Goal: Task Accomplishment & Management: Complete application form

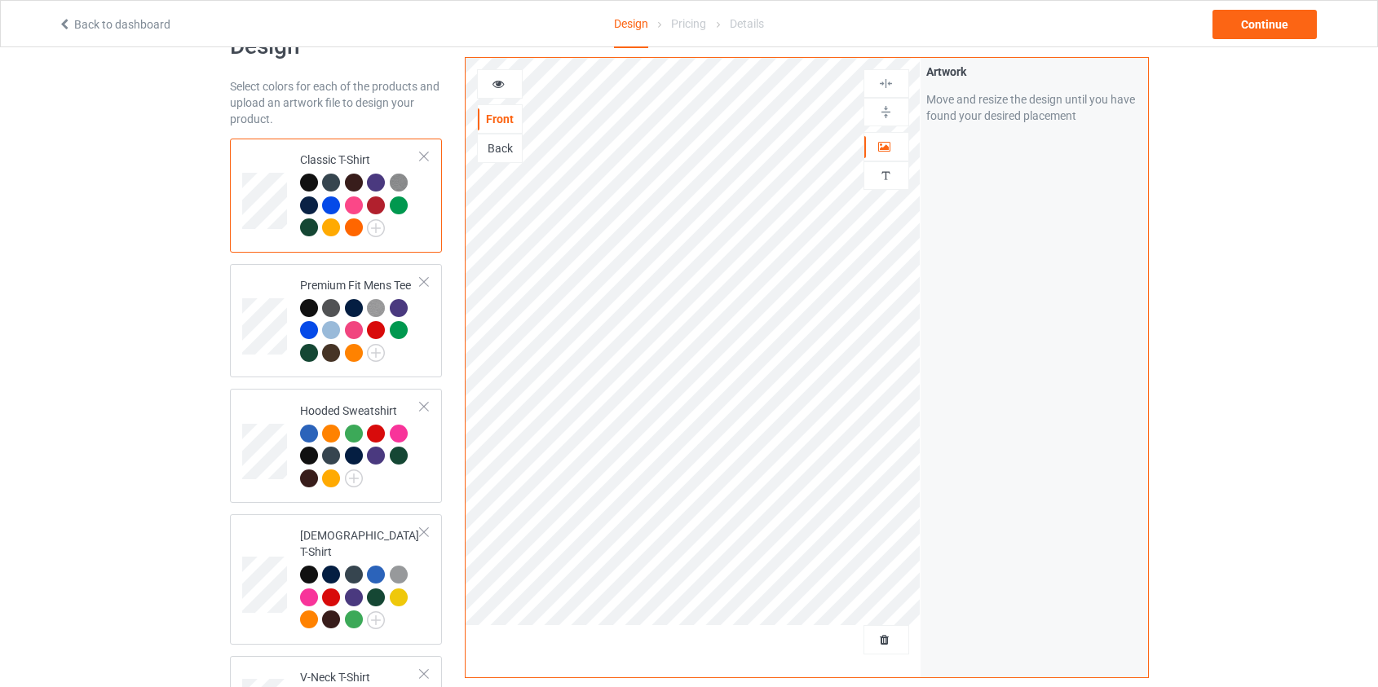
scroll to position [73, 0]
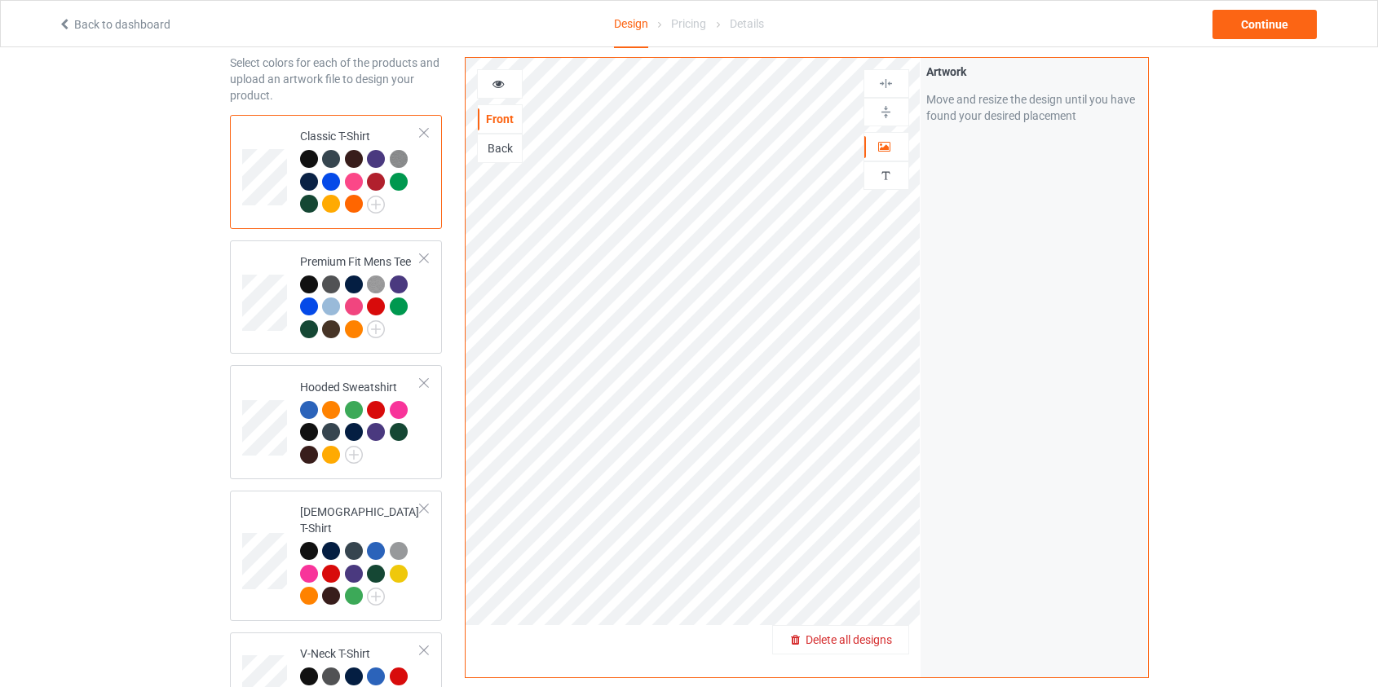
click at [846, 641] on span "Delete all designs" at bounding box center [849, 640] width 86 height 13
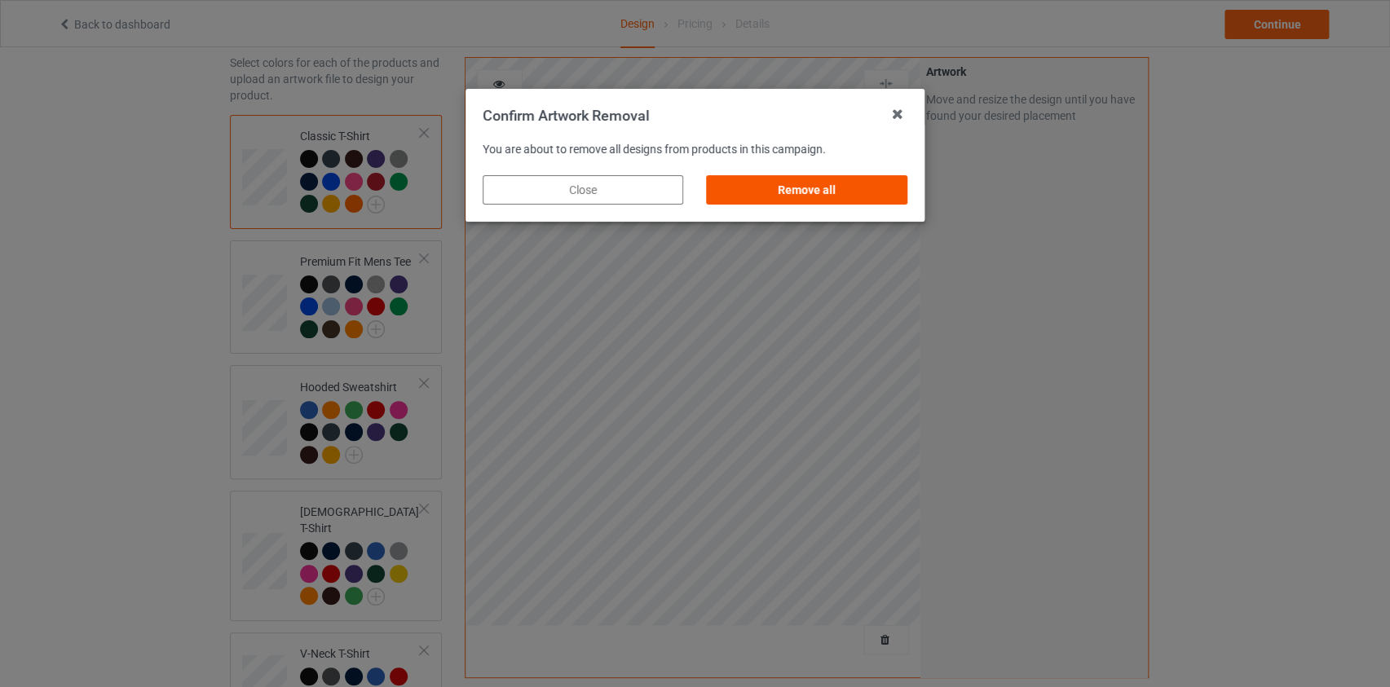
click at [821, 188] on div "Remove all" at bounding box center [807, 189] width 201 height 29
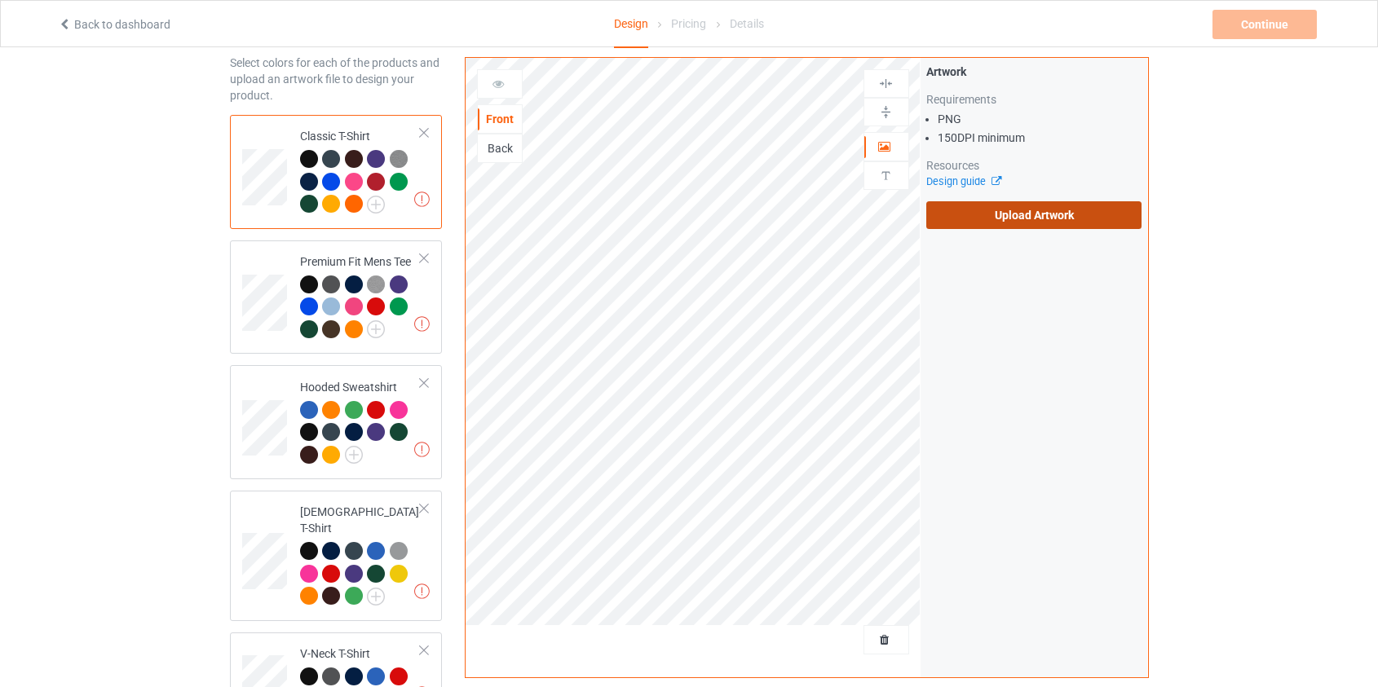
click at [988, 222] on label "Upload Artwork" at bounding box center [1034, 215] width 216 height 28
click at [0, 0] on input "Upload Artwork" at bounding box center [0, 0] width 0 height 0
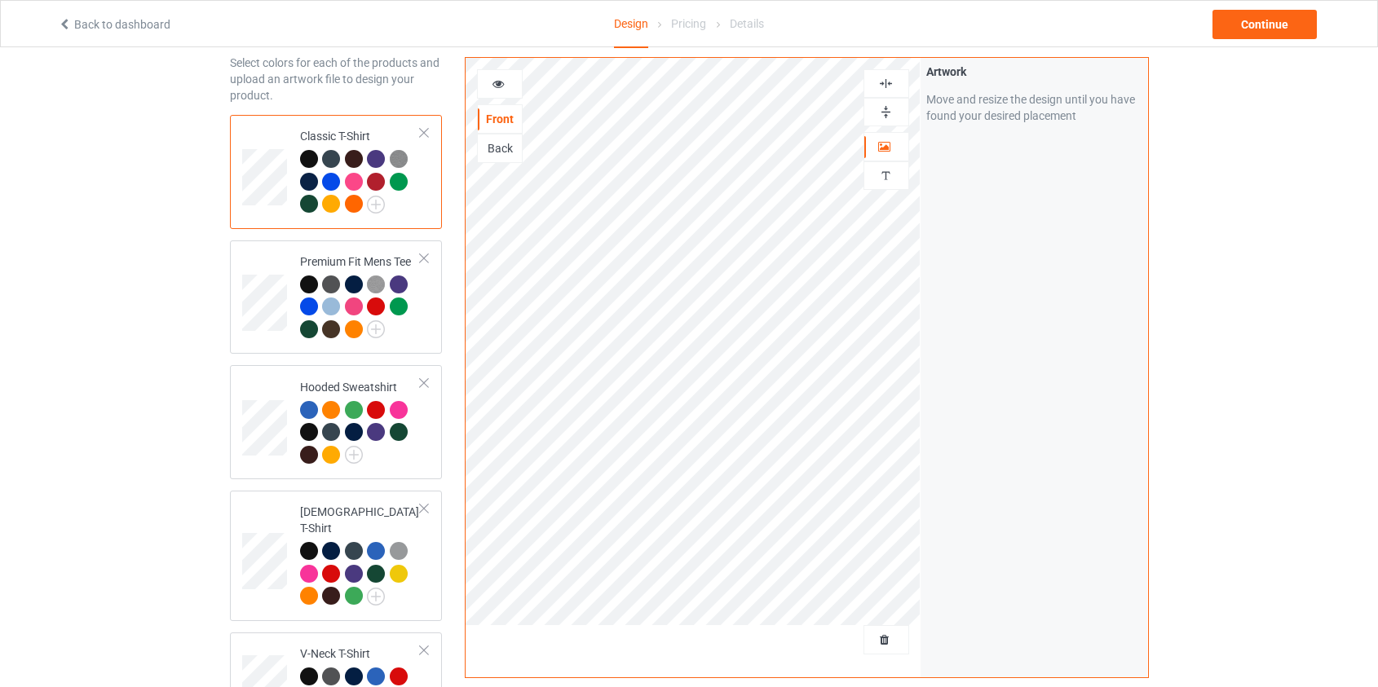
click at [506, 147] on div "Back" at bounding box center [500, 148] width 44 height 16
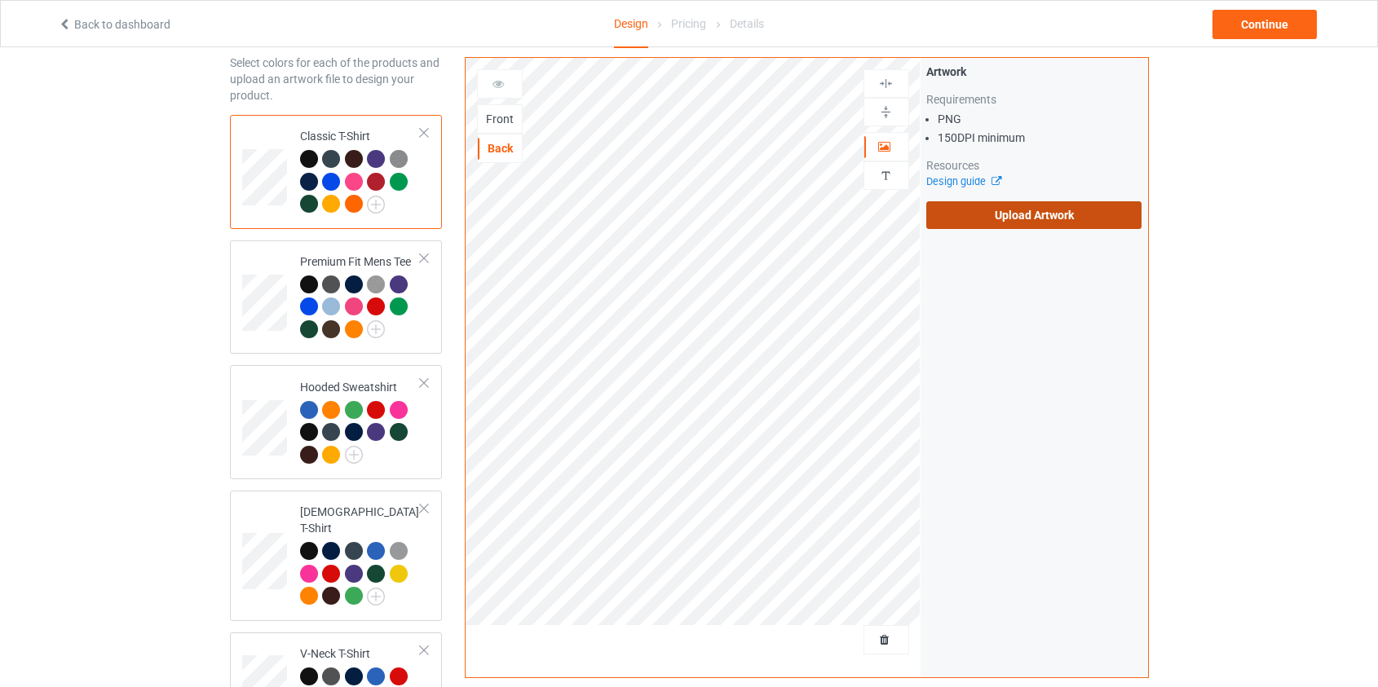
click at [1034, 210] on label "Upload Artwork" at bounding box center [1034, 215] width 216 height 28
click at [0, 0] on input "Upload Artwork" at bounding box center [0, 0] width 0 height 0
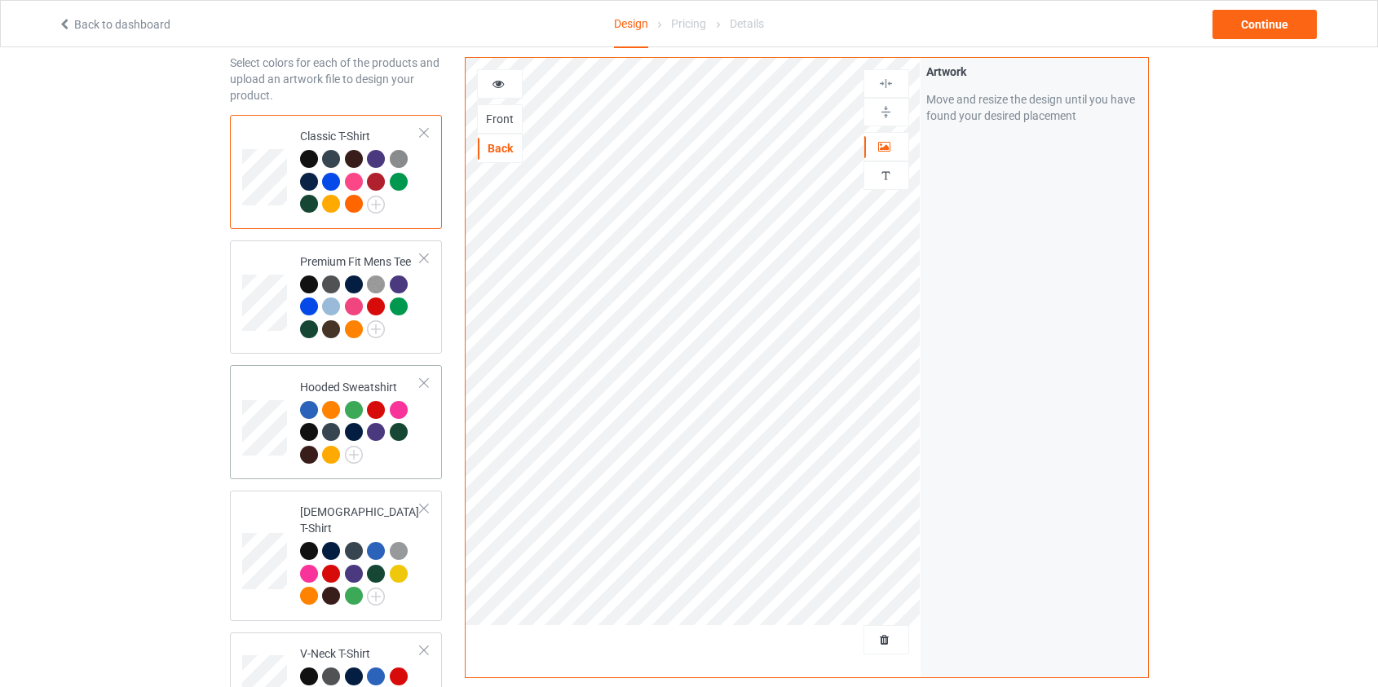
click at [265, 382] on td at bounding box center [266, 422] width 49 height 101
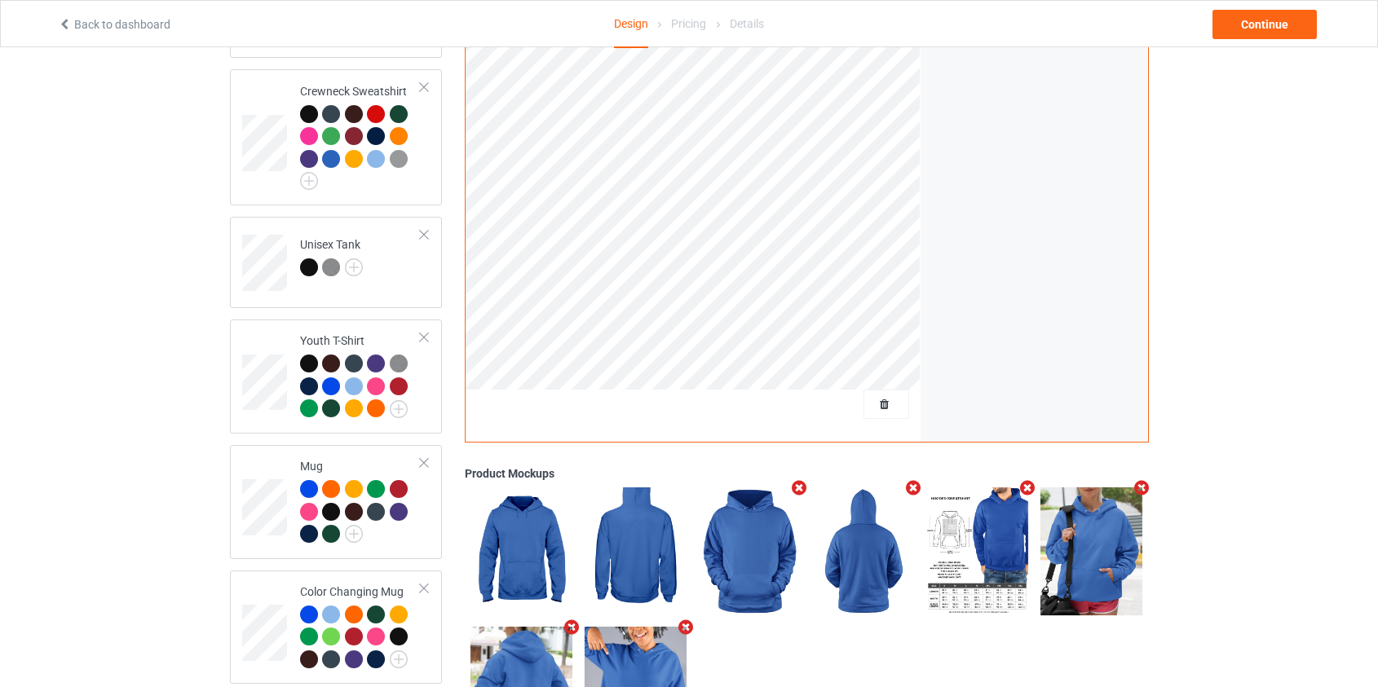
scroll to position [956, 0]
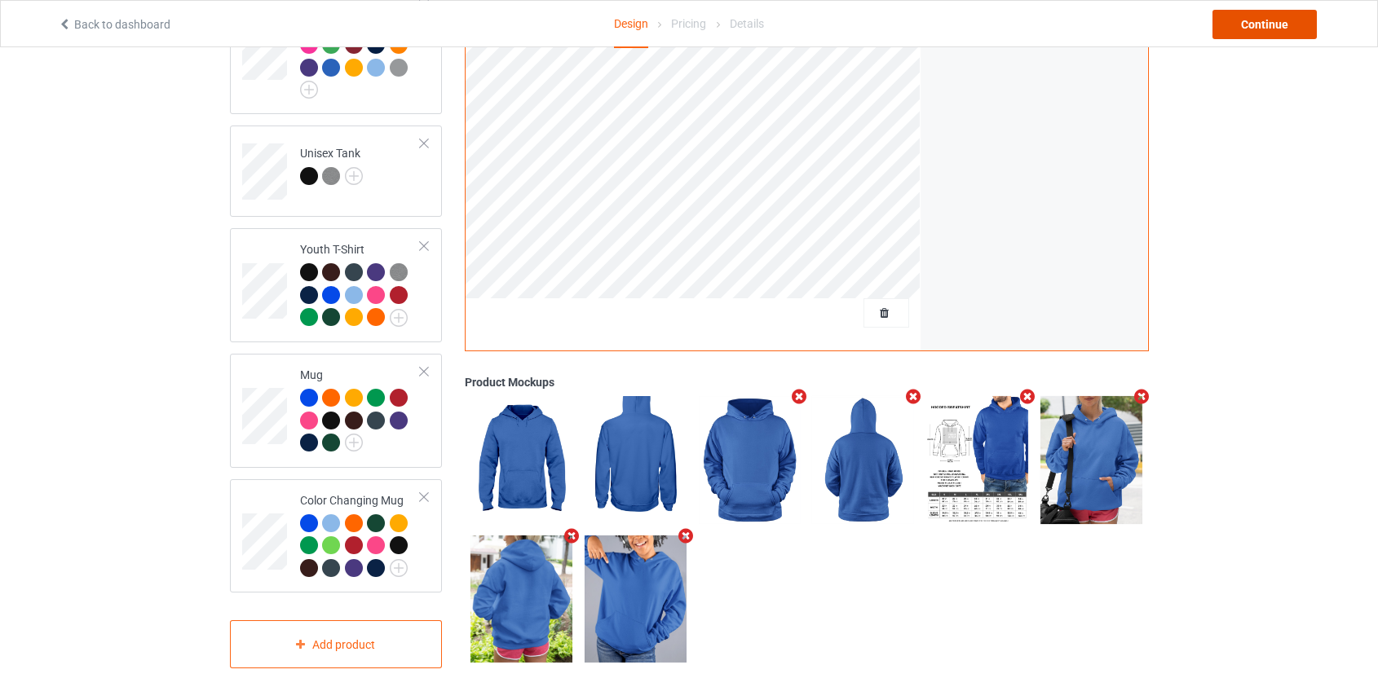
click at [1292, 19] on div "Continue" at bounding box center [1264, 24] width 104 height 29
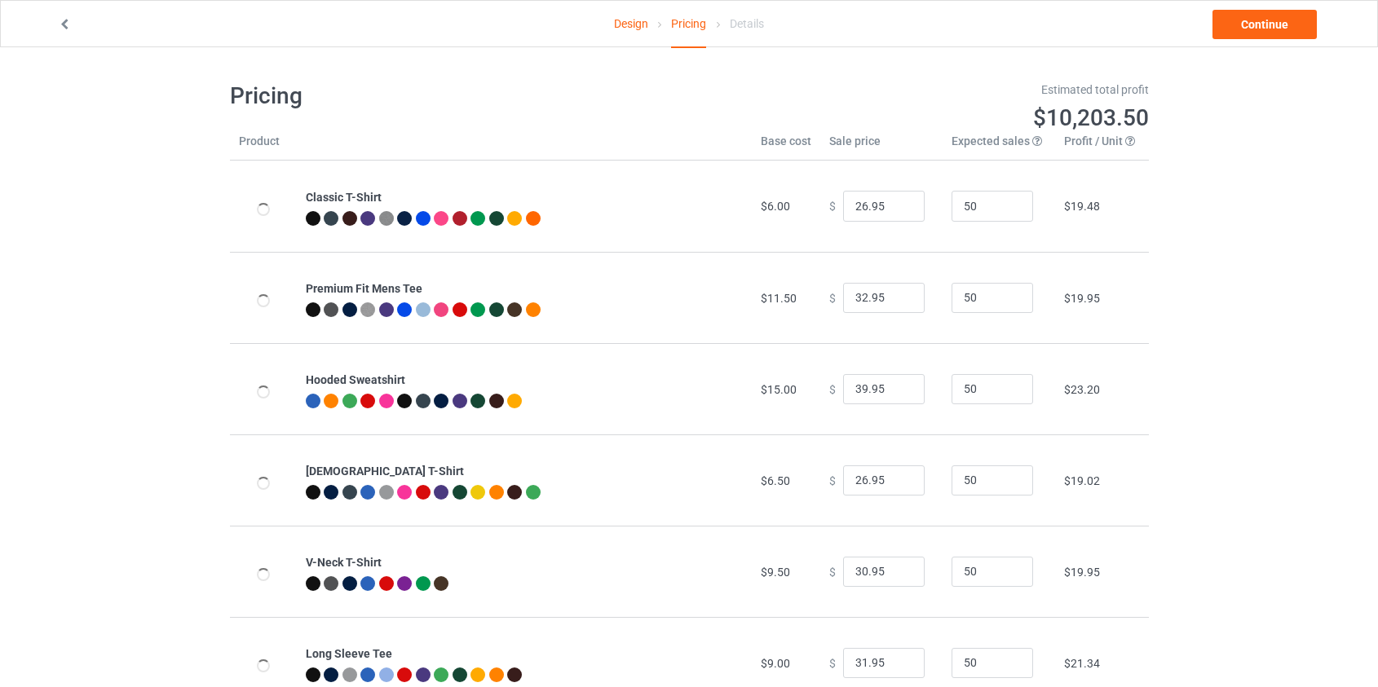
type input "46.95"
type input "39.95"
drag, startPoint x: 859, startPoint y: 392, endPoint x: 796, endPoint y: 392, distance: 62.8
click at [802, 393] on tr "Hooded Sweatshirt $19.00 $ 46.95 50 $25.99" at bounding box center [689, 388] width 919 height 91
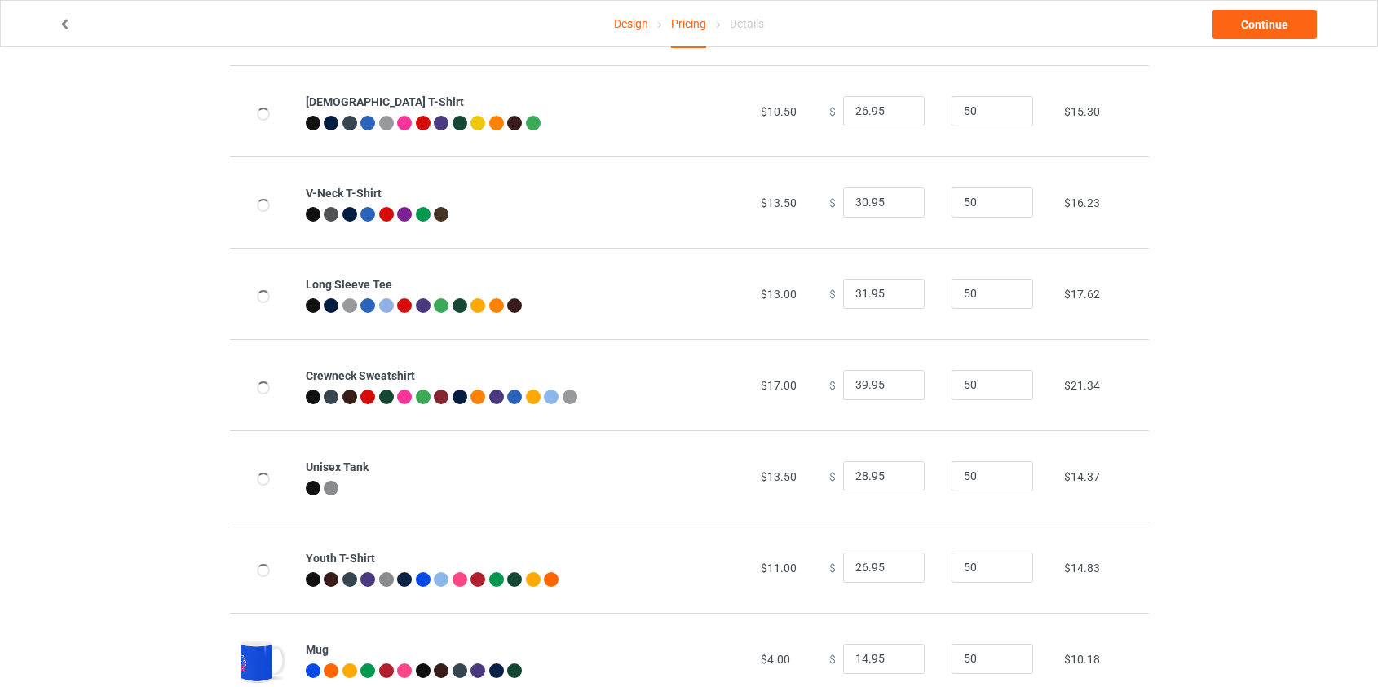
scroll to position [370, 0]
type input "39.95"
click at [855, 382] on input "39.95" at bounding box center [884, 384] width 82 height 31
click at [858, 382] on input "39.95" at bounding box center [884, 384] width 82 height 31
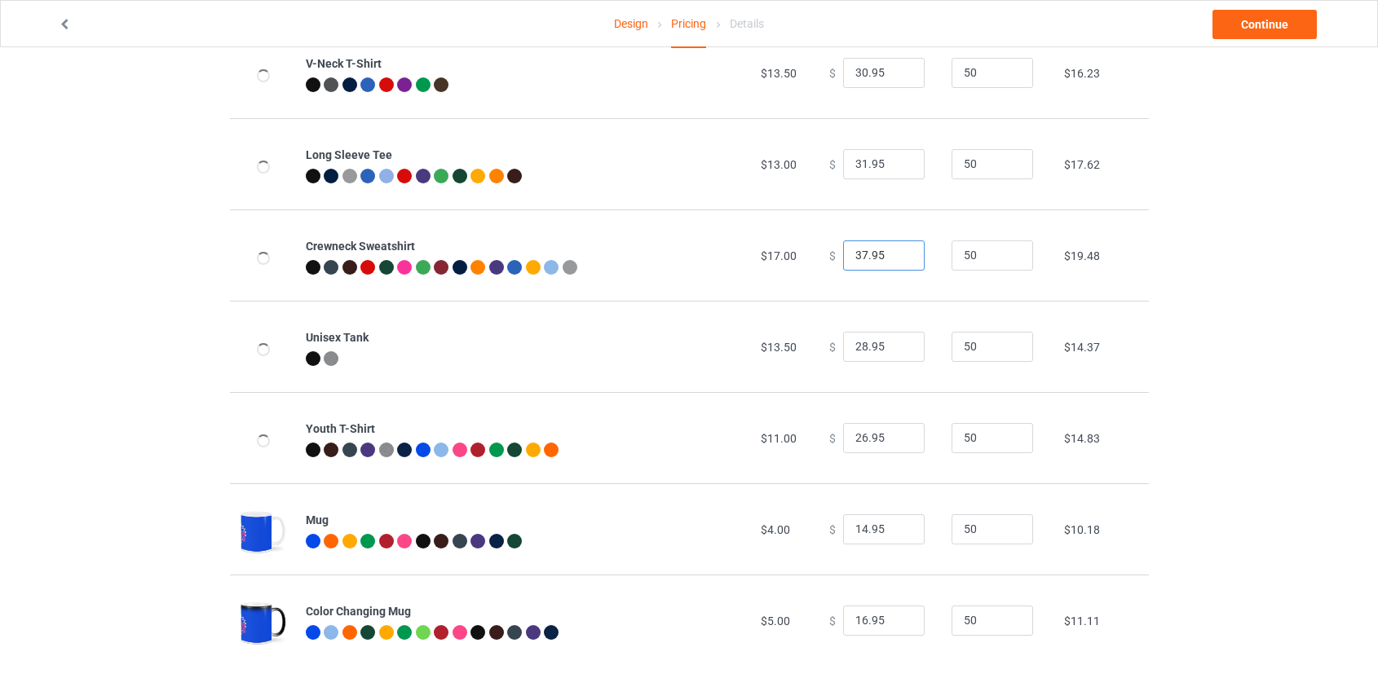
scroll to position [512, 0]
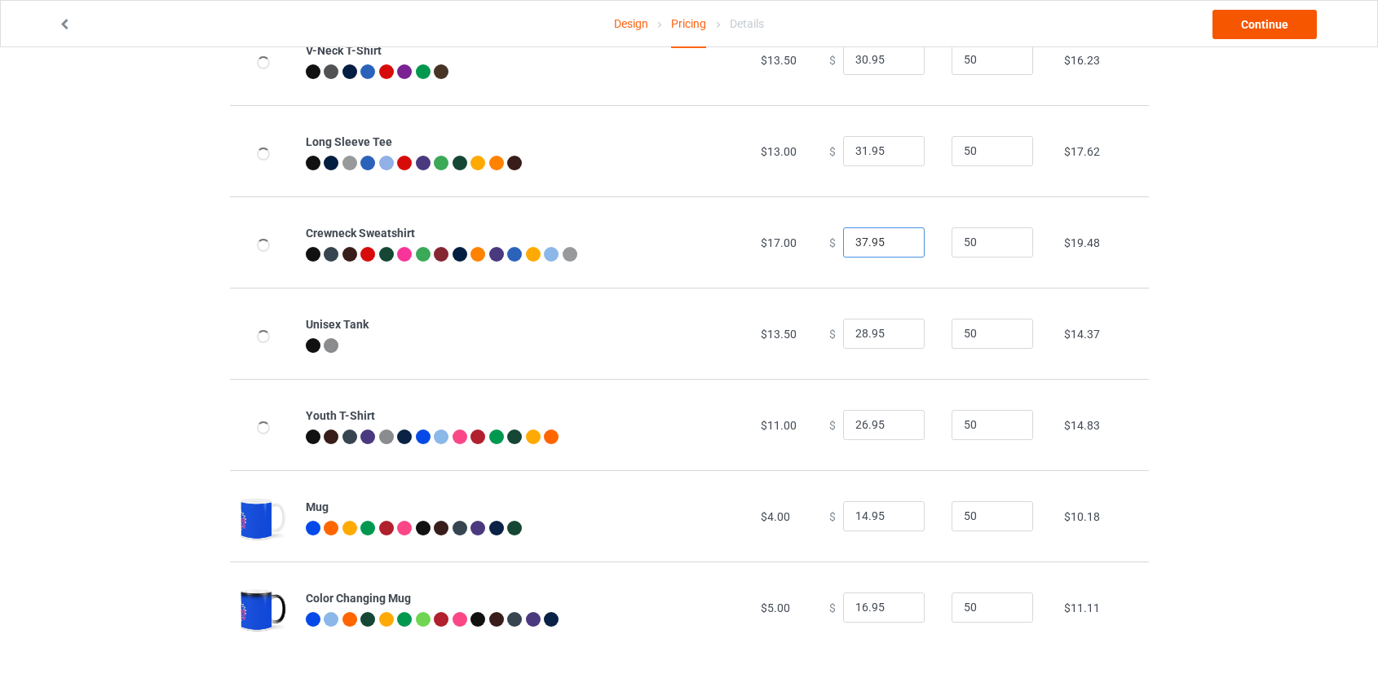
type input "37.95"
click at [1278, 33] on link "Continue" at bounding box center [1264, 24] width 104 height 29
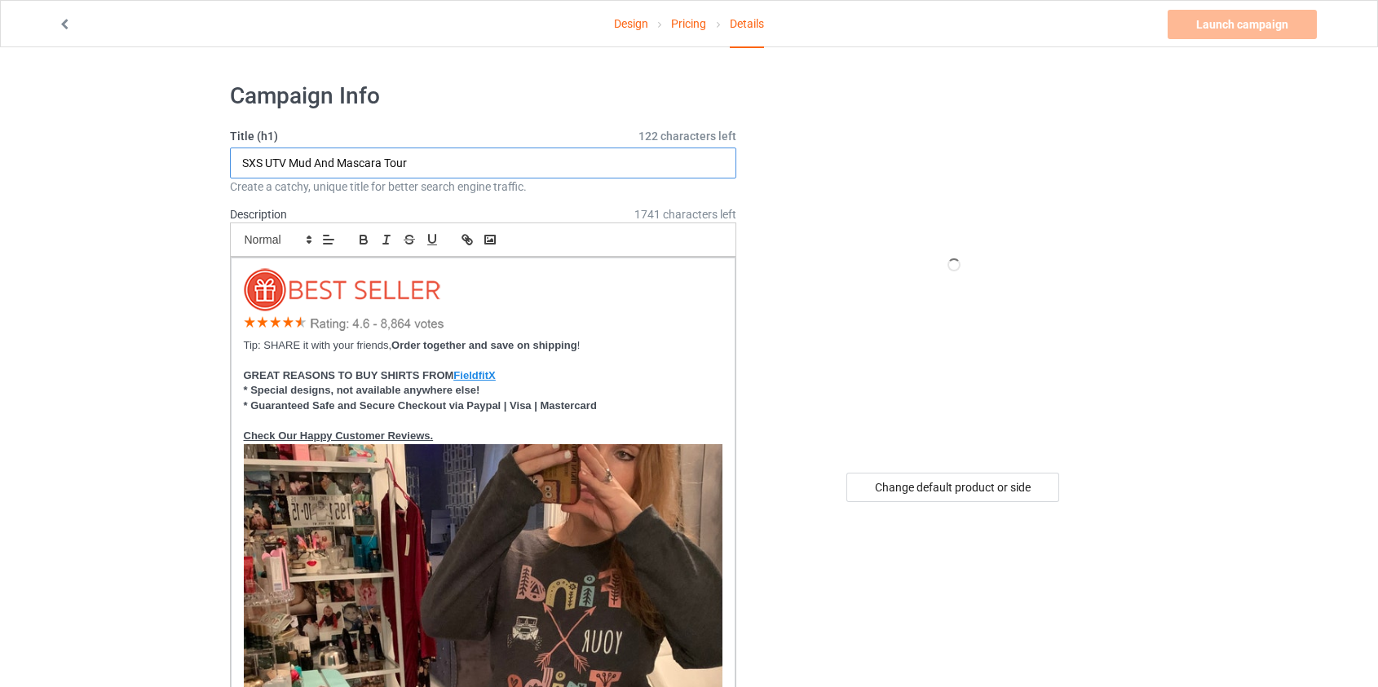
click at [415, 163] on input "SXS UTV Mud And Mascara Tour" at bounding box center [483, 163] width 507 height 31
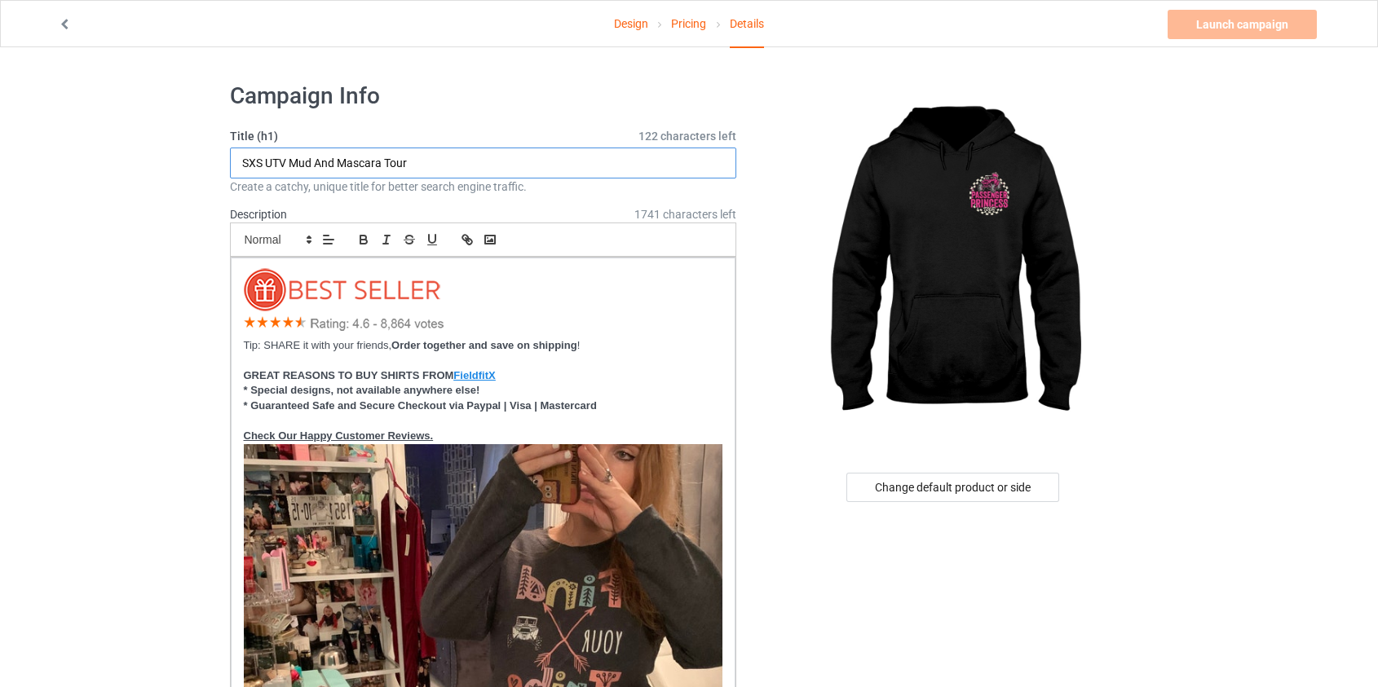
drag, startPoint x: 424, startPoint y: 164, endPoint x: 293, endPoint y: 157, distance: 131.4
click at [293, 157] on input "SXS UTV Mud And Mascara Tour" at bounding box center [483, 163] width 507 height 31
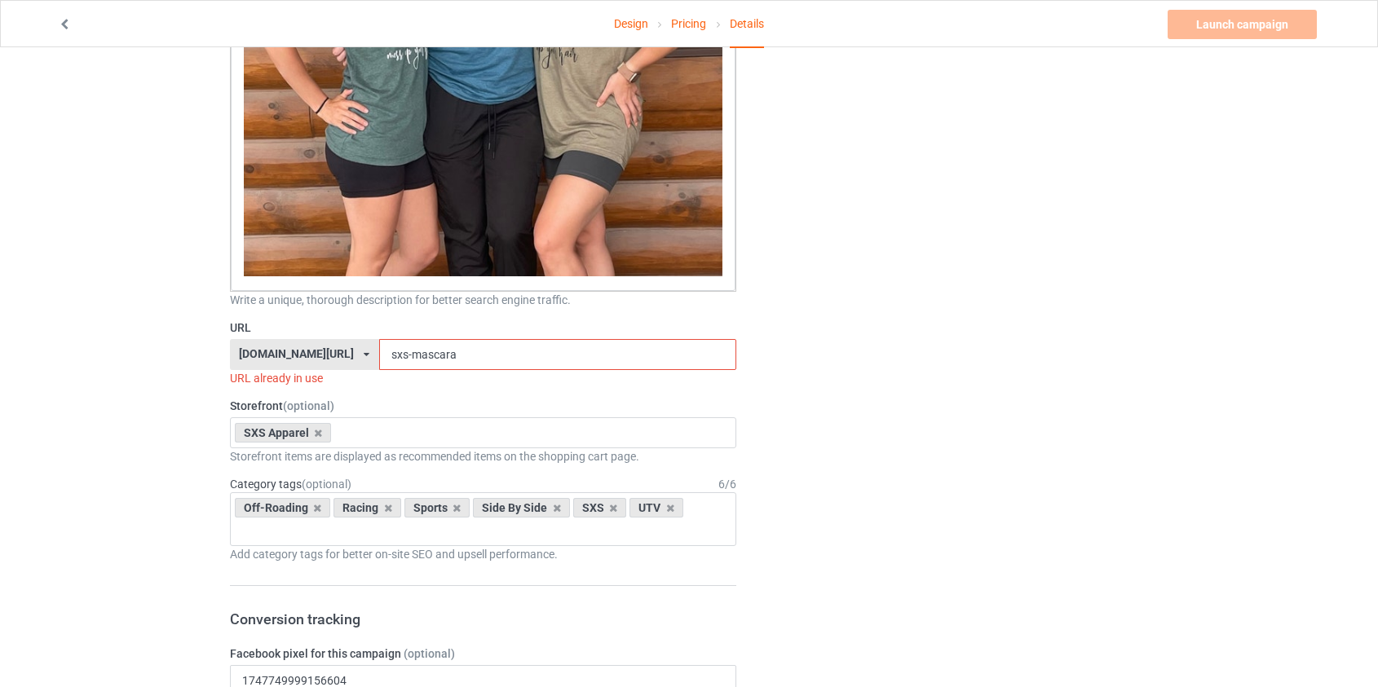
scroll to position [1704, 0]
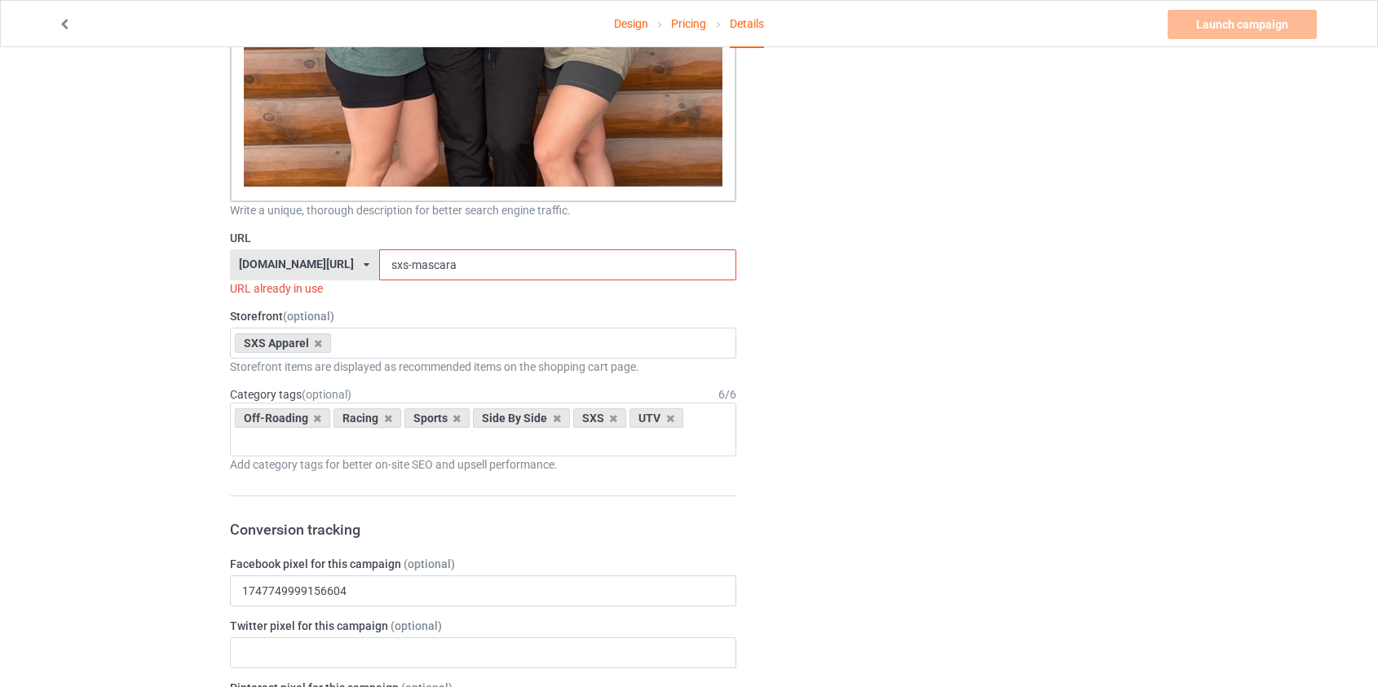
type input "SXS UTV Passenger Princess Tour"
drag, startPoint x: 413, startPoint y: 262, endPoint x: 367, endPoint y: 261, distance: 46.5
click at [379, 261] on input "sxs-mascara" at bounding box center [557, 265] width 357 height 31
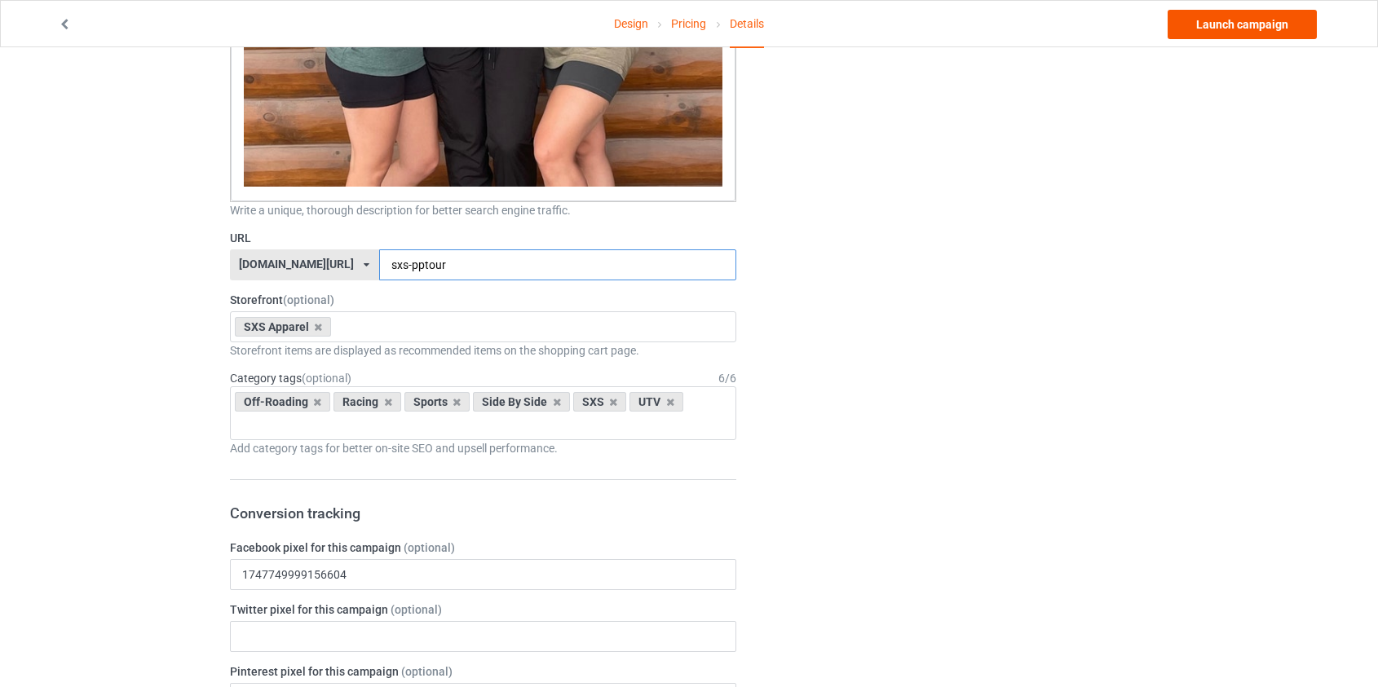
type input "sxs-pptour"
click at [1252, 24] on link "Launch campaign" at bounding box center [1242, 24] width 149 height 29
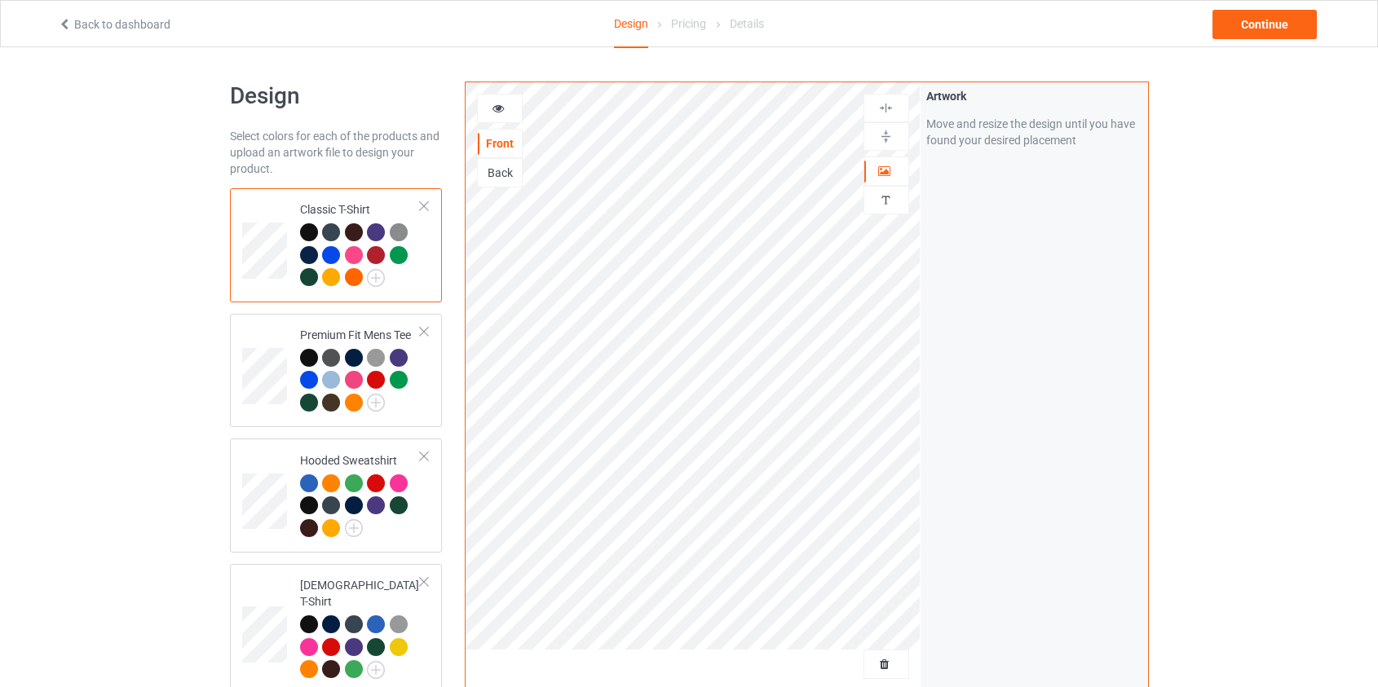
click at [860, 653] on div at bounding box center [693, 670] width 455 height 41
click at [882, 661] on span "Delete all designs" at bounding box center [849, 664] width 86 height 13
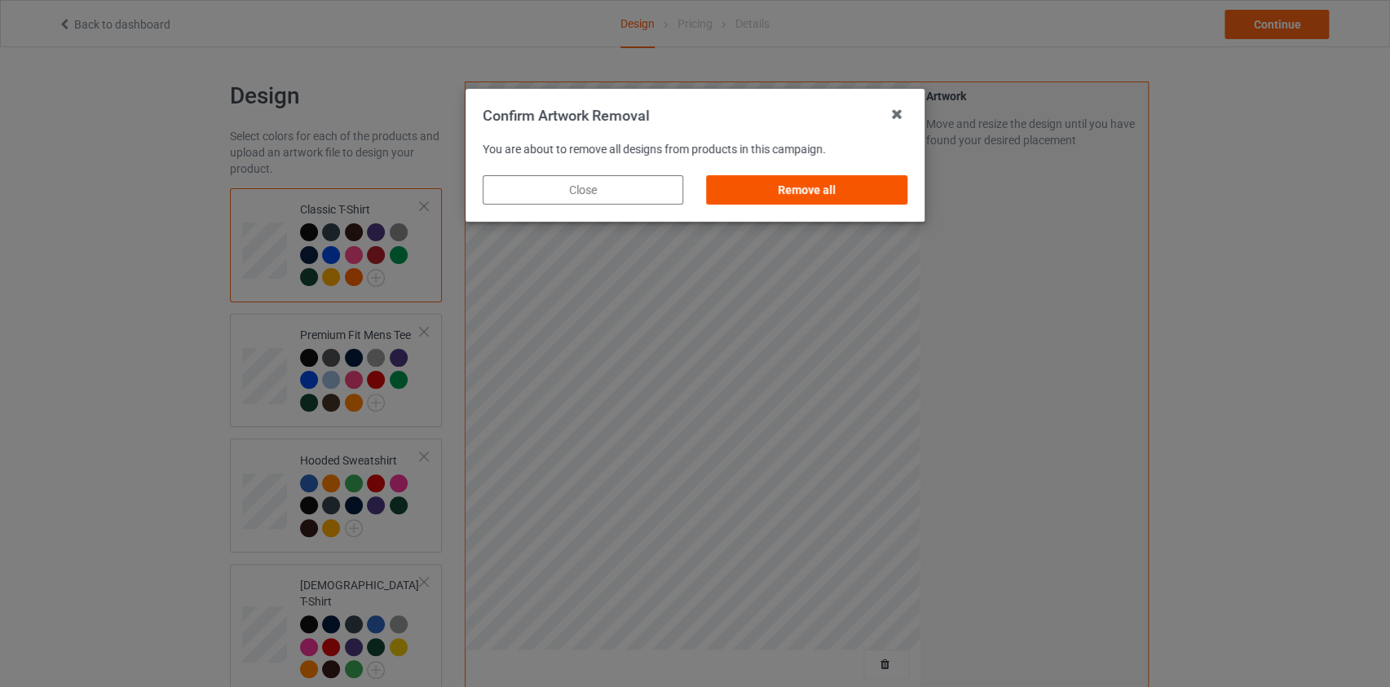
click at [855, 195] on div "Remove all" at bounding box center [807, 189] width 201 height 29
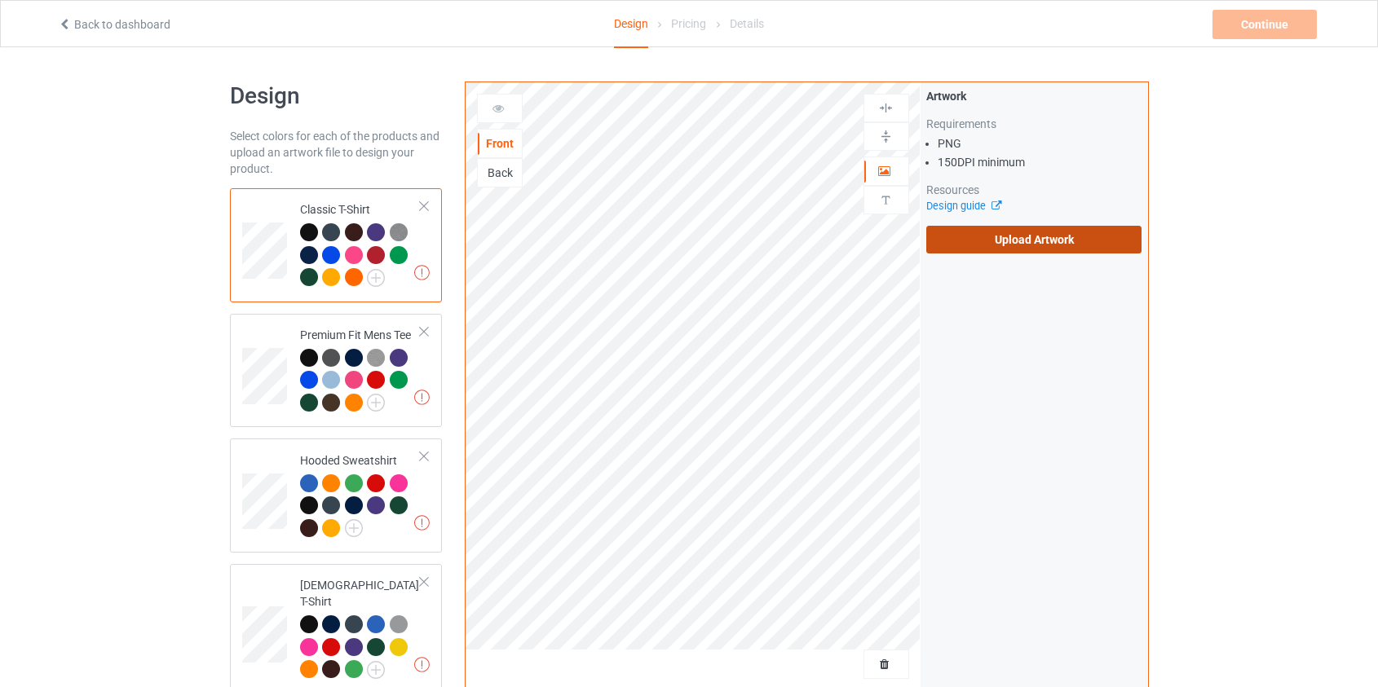
click at [1035, 241] on label "Upload Artwork" at bounding box center [1034, 240] width 216 height 28
click at [0, 0] on input "Upload Artwork" at bounding box center [0, 0] width 0 height 0
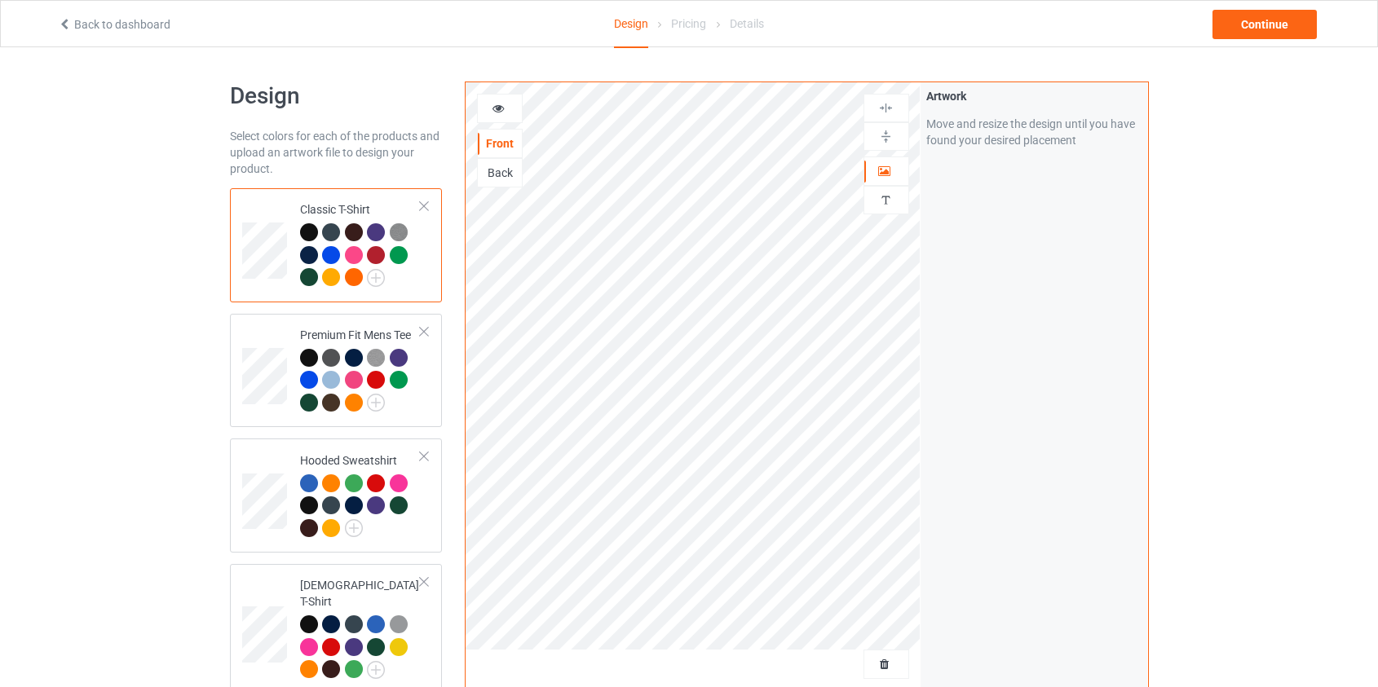
click at [506, 163] on div "Back" at bounding box center [500, 172] width 46 height 29
click at [506, 174] on div "Back" at bounding box center [500, 173] width 44 height 16
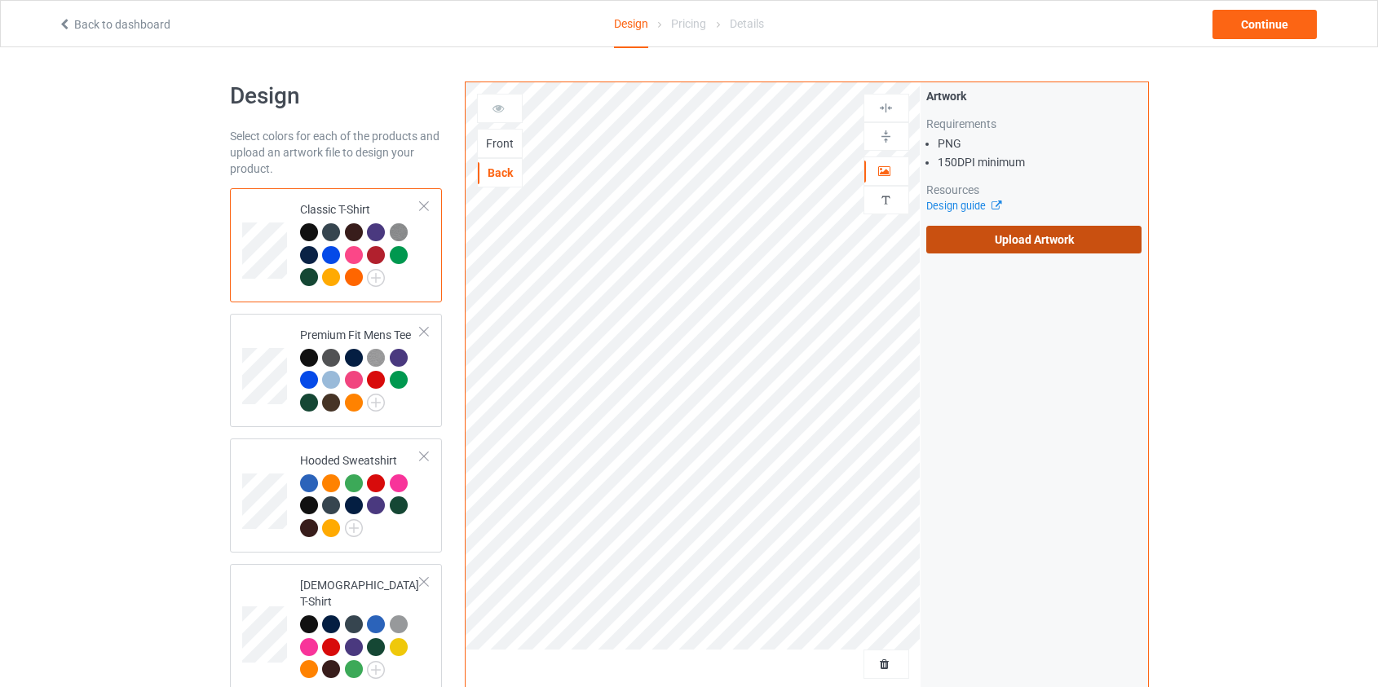
click at [1072, 243] on label "Upload Artwork" at bounding box center [1034, 240] width 216 height 28
click at [0, 0] on input "Upload Artwork" at bounding box center [0, 0] width 0 height 0
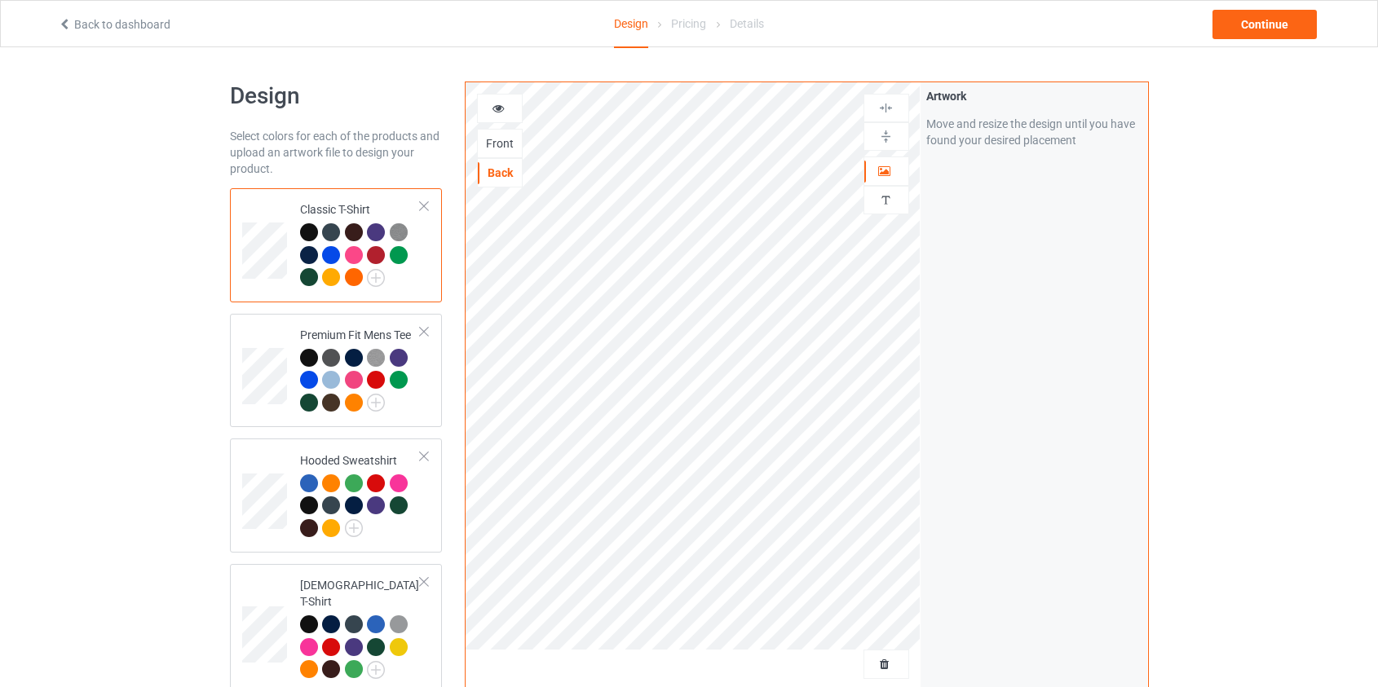
click at [512, 144] on div "Front" at bounding box center [500, 143] width 44 height 16
click at [1275, 24] on div "Continue" at bounding box center [1264, 24] width 104 height 29
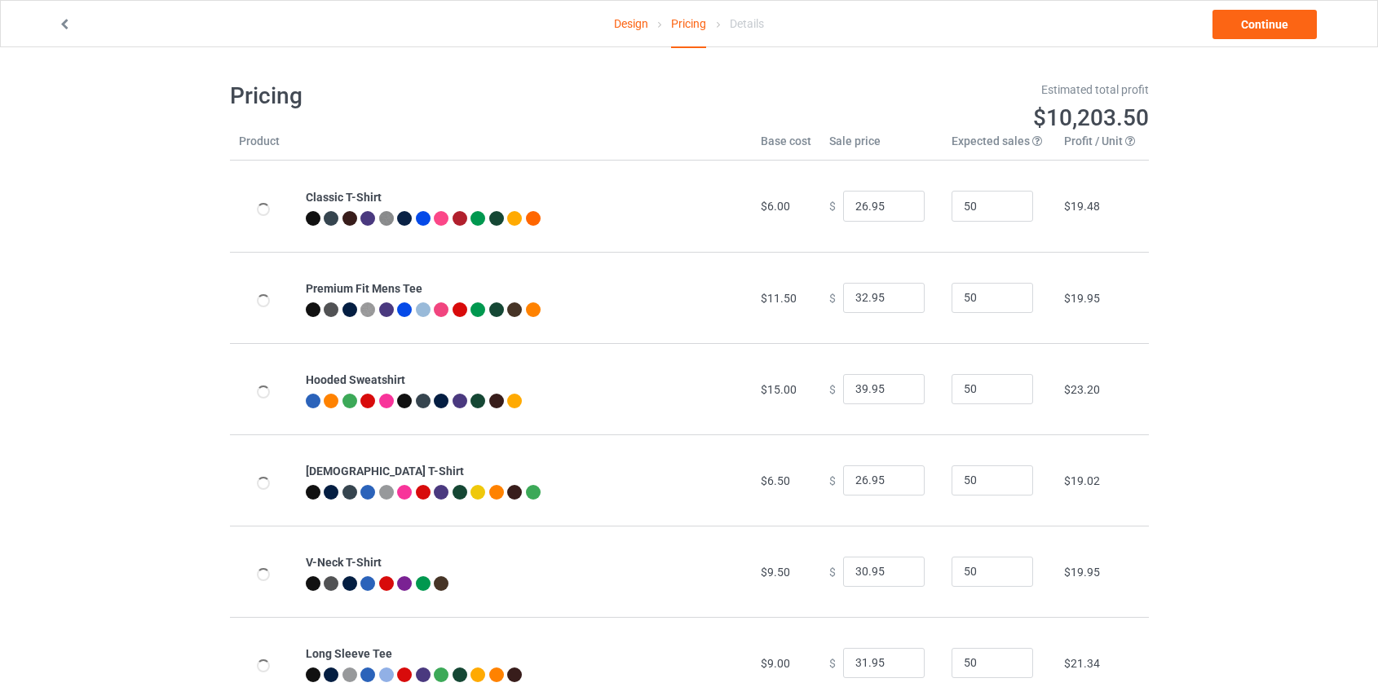
type input "46.95"
type input "39.95"
drag, startPoint x: 859, startPoint y: 390, endPoint x: 810, endPoint y: 389, distance: 49.7
click at [820, 389] on td "$ 46.95" at bounding box center [881, 388] width 122 height 91
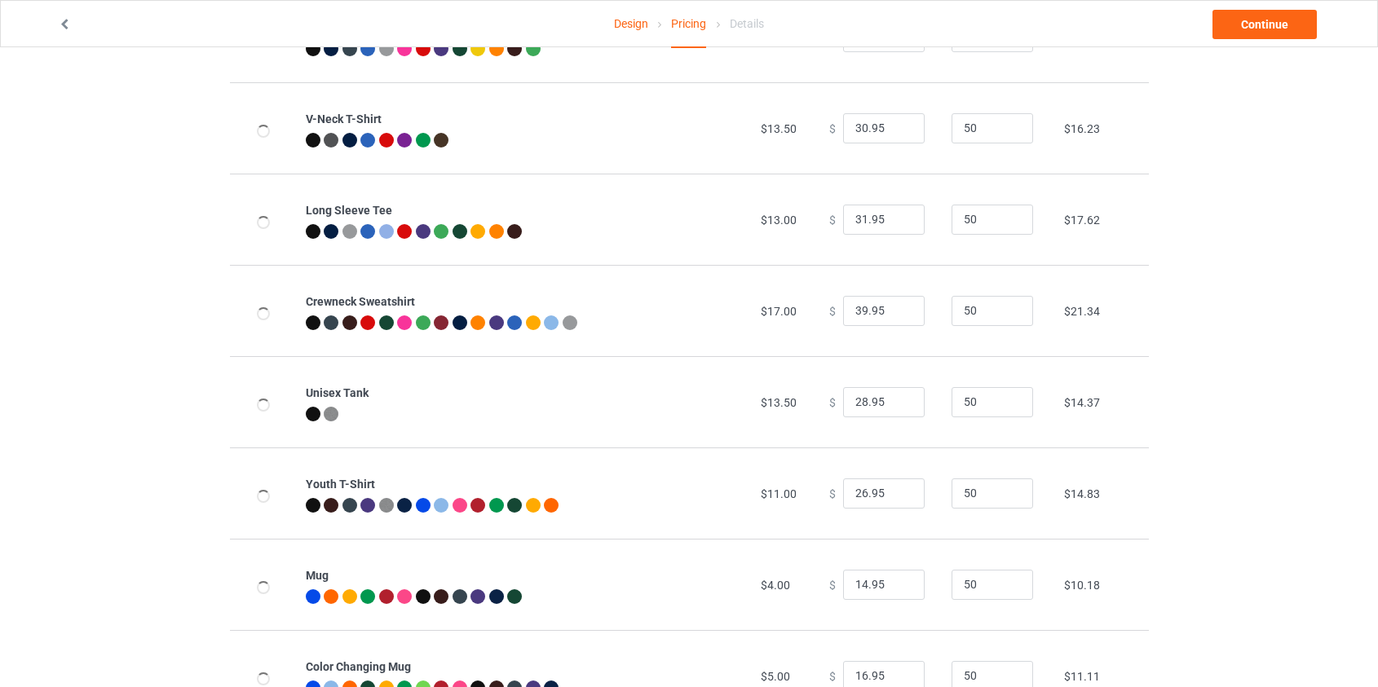
scroll to position [444, 0]
type input "39.95"
click at [854, 307] on input "39.95" at bounding box center [884, 310] width 82 height 31
type input "37.95"
click at [1251, 24] on link "Continue" at bounding box center [1264, 24] width 104 height 29
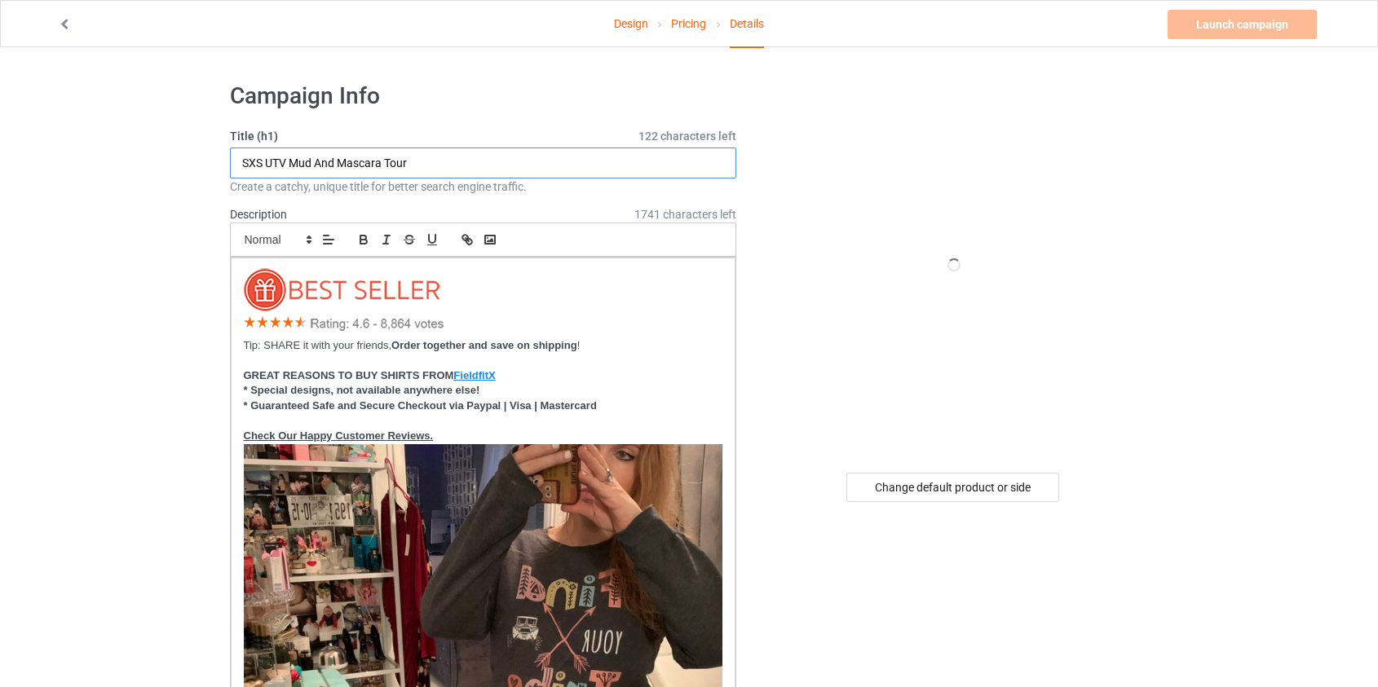
drag, startPoint x: 426, startPoint y: 163, endPoint x: 290, endPoint y: 158, distance: 135.4
click at [290, 158] on input "SXS UTV Mud And Mascara Tour" at bounding box center [483, 163] width 507 height 31
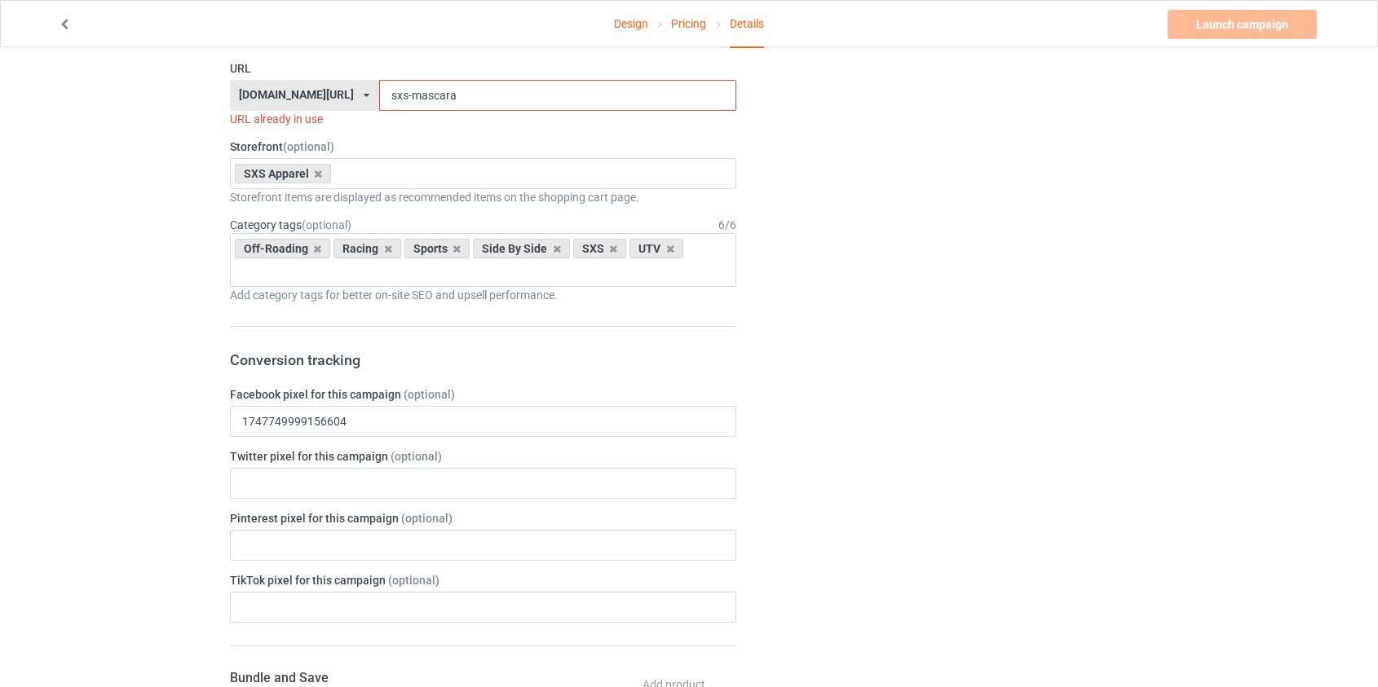
scroll to position [1704, 0]
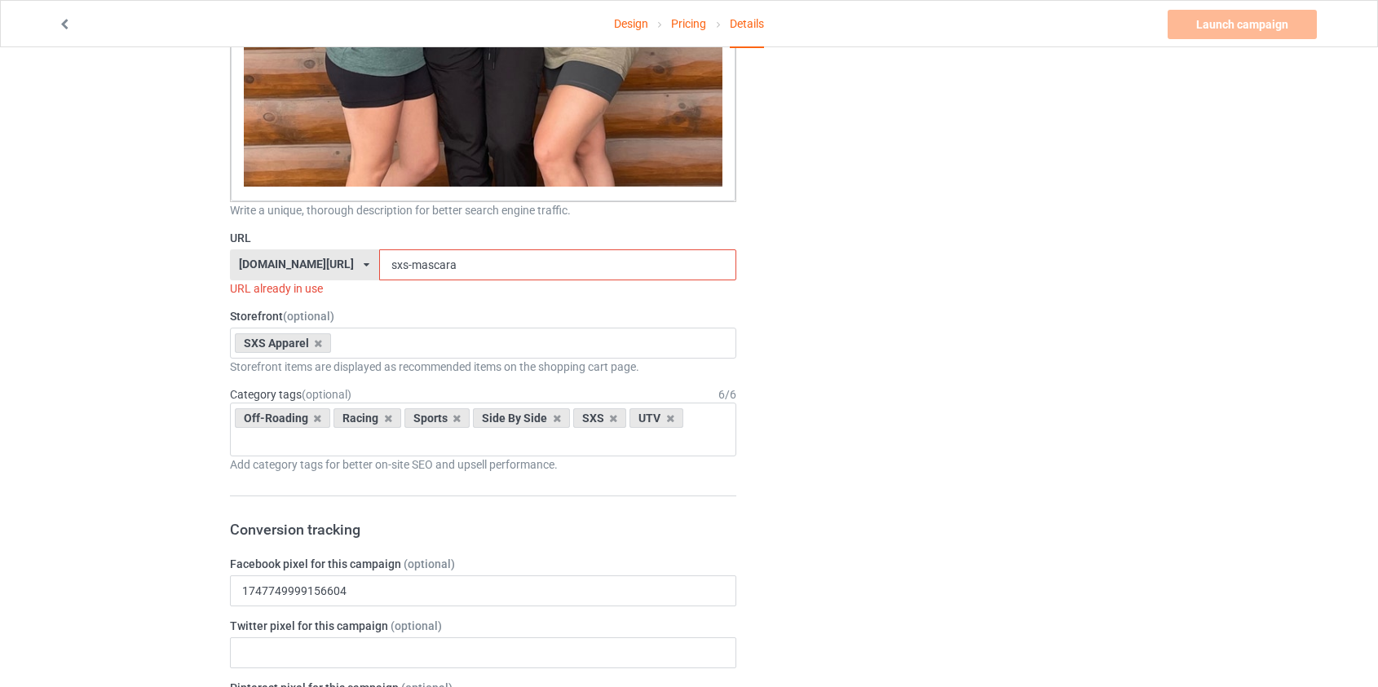
type input "SXS UTV Passenger Princess Tour Front Large"
drag, startPoint x: 411, startPoint y: 263, endPoint x: 369, endPoint y: 265, distance: 41.7
click at [379, 265] on input "sxs-mascara" at bounding box center [557, 265] width 357 height 31
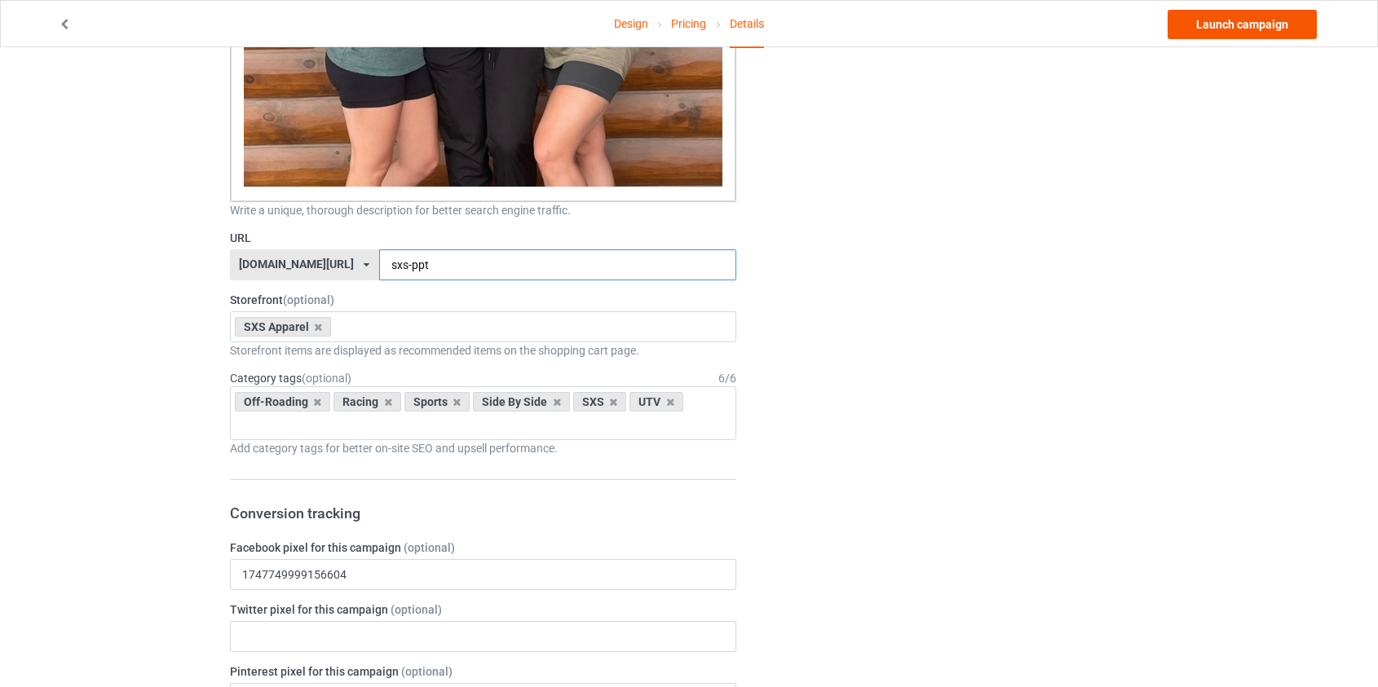
type input "sxs-ppt"
click at [1238, 19] on link "Launch campaign" at bounding box center [1242, 24] width 149 height 29
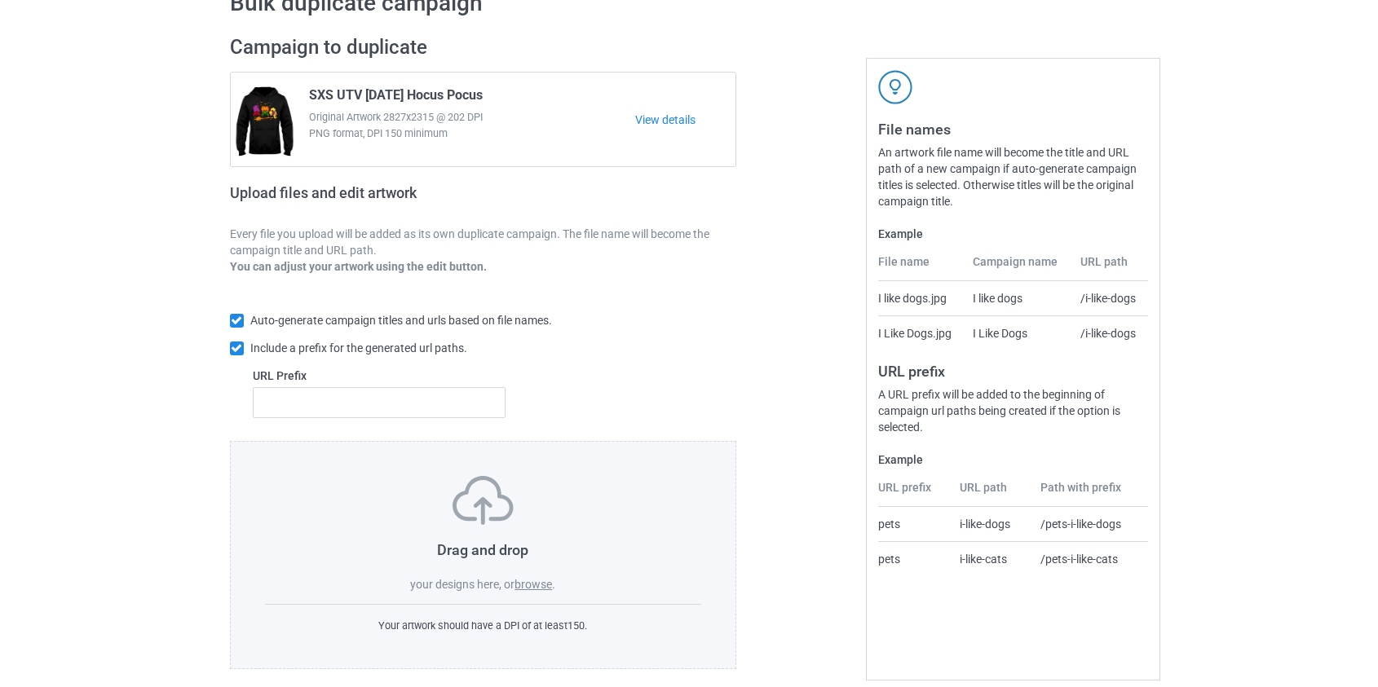
scroll to position [106, 0]
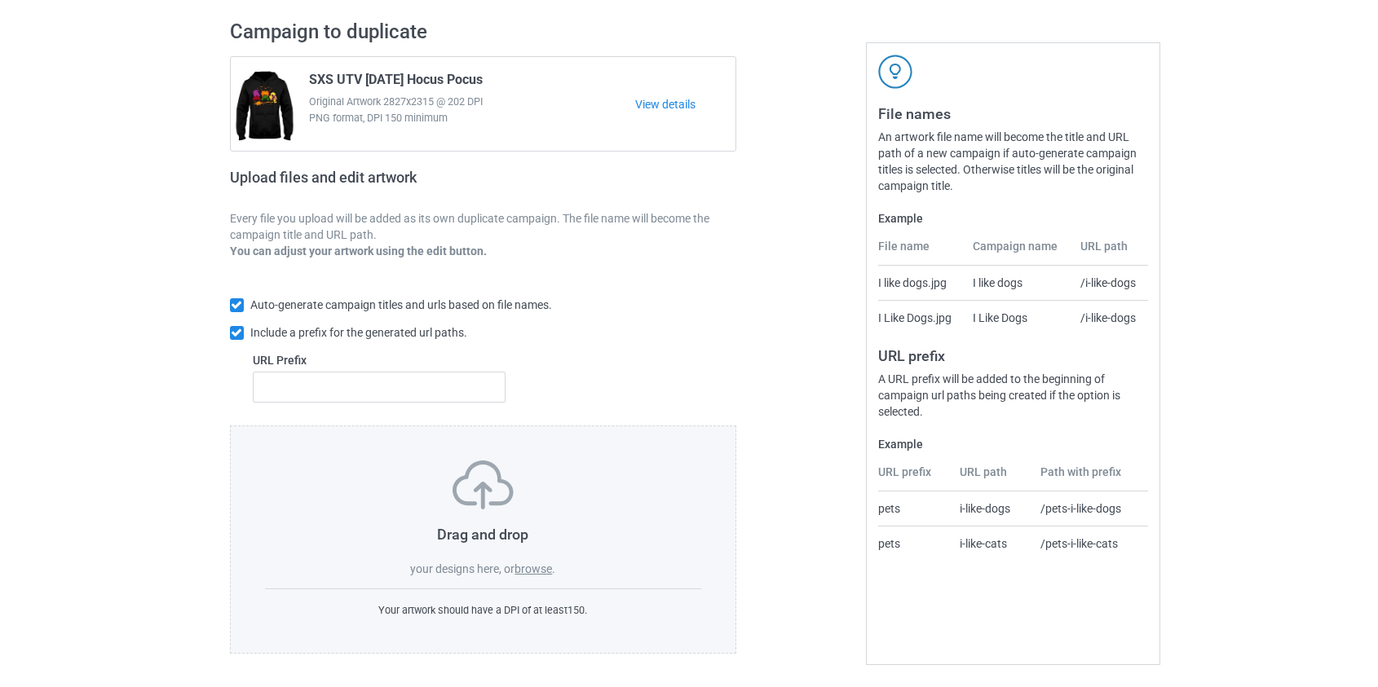
click at [549, 566] on label "browse" at bounding box center [533, 569] width 38 height 13
click at [0, 0] on input "browse" at bounding box center [0, 0] width 0 height 0
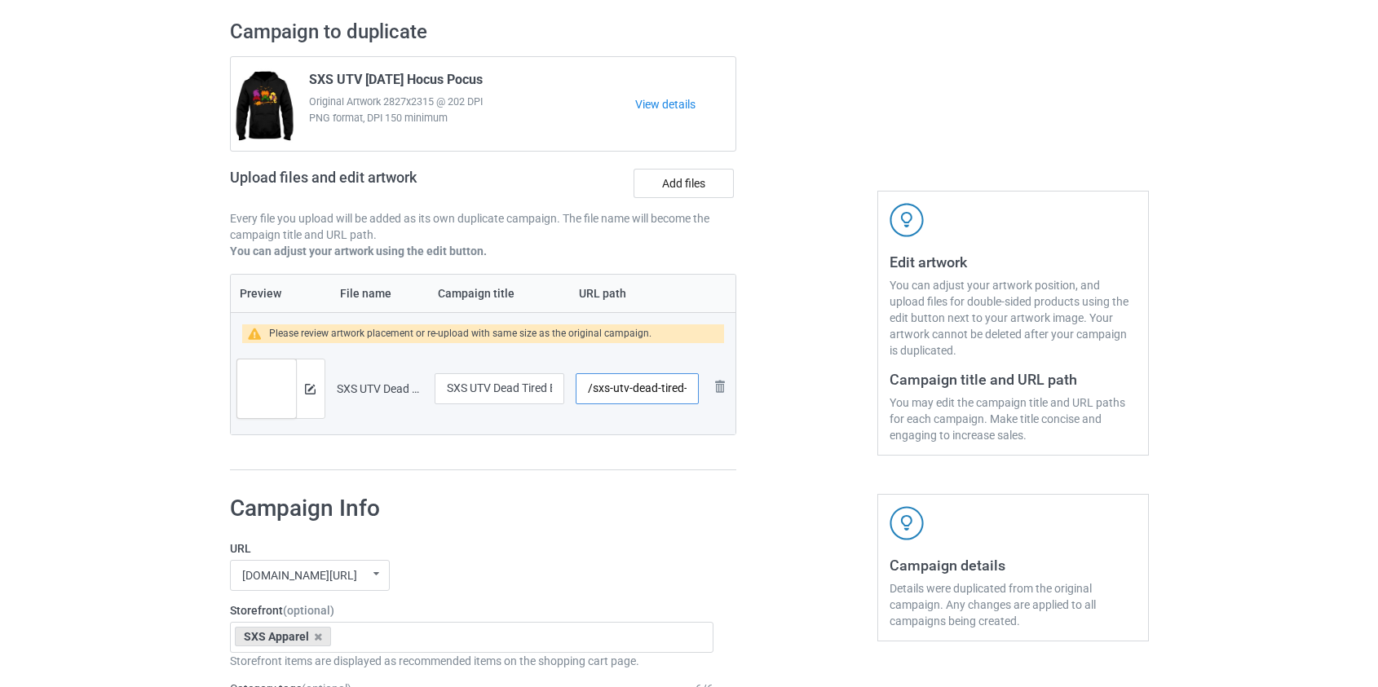
click at [620, 389] on input "/sxs-utv-dead-tired-but-still-riding" at bounding box center [637, 388] width 122 height 31
drag, startPoint x: 641, startPoint y: 385, endPoint x: 618, endPoint y: 386, distance: 22.9
click at [618, 386] on input "/sxs-dead-tired-but-still-riding" at bounding box center [637, 388] width 122 height 31
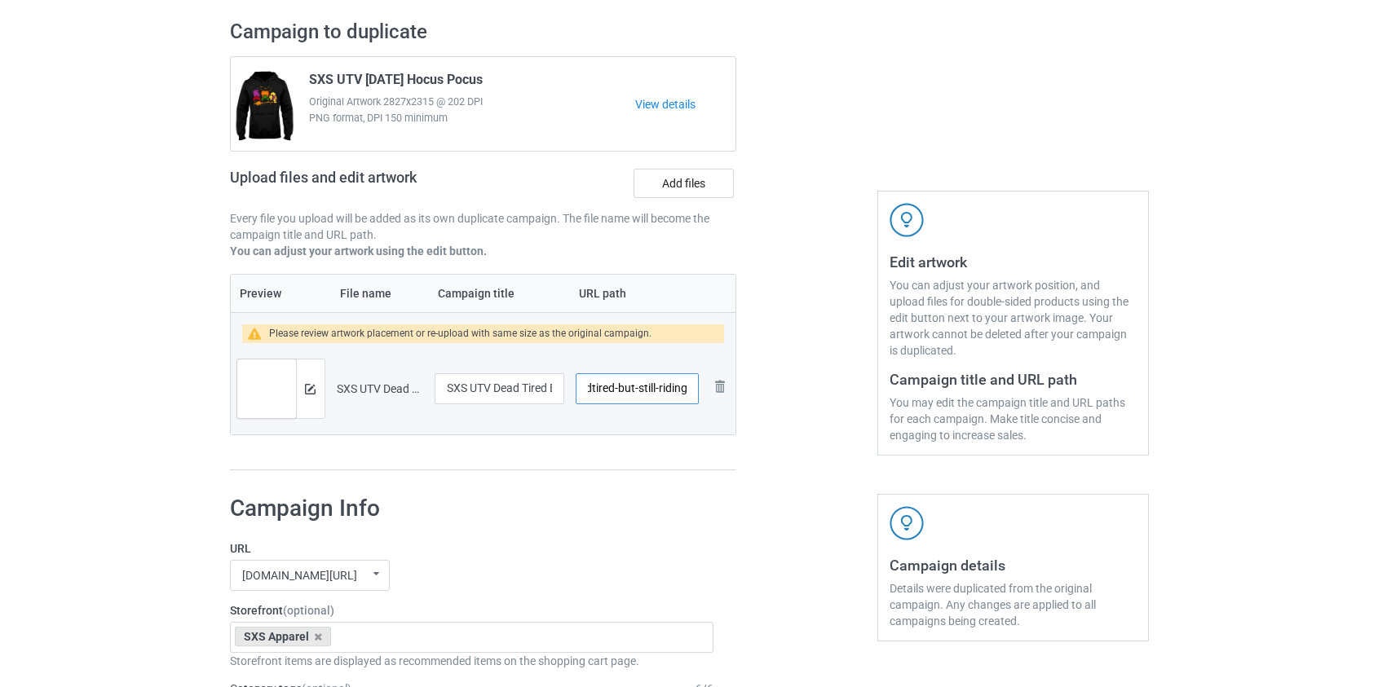
drag, startPoint x: 643, startPoint y: 384, endPoint x: 905, endPoint y: 387, distance: 261.8
click at [905, 387] on div "Campaign to duplicate SXS UTV Halloween Hocus Pocus Original Artwork 2827x2315 …" at bounding box center [690, 245] width 942 height 475
type input "/sxs-dtired"
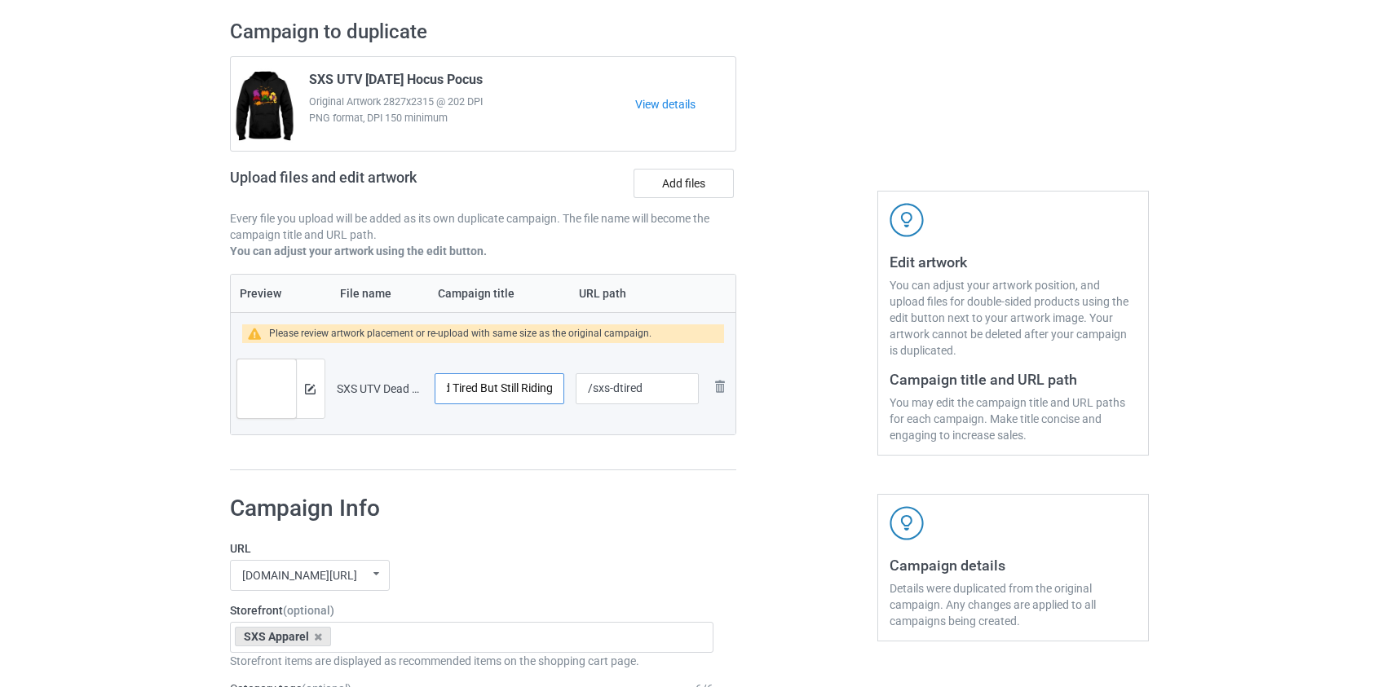
drag, startPoint x: 514, startPoint y: 386, endPoint x: 617, endPoint y: 385, distance: 103.6
click at [617, 385] on tr "Preview and edit artwork SXS UTV Dead Tired But Still Riding.png SXS UTV Dead T…" at bounding box center [484, 388] width 506 height 91
click at [551, 396] on input "SXS UTV Dead Tired But Still Riding" at bounding box center [500, 388] width 130 height 31
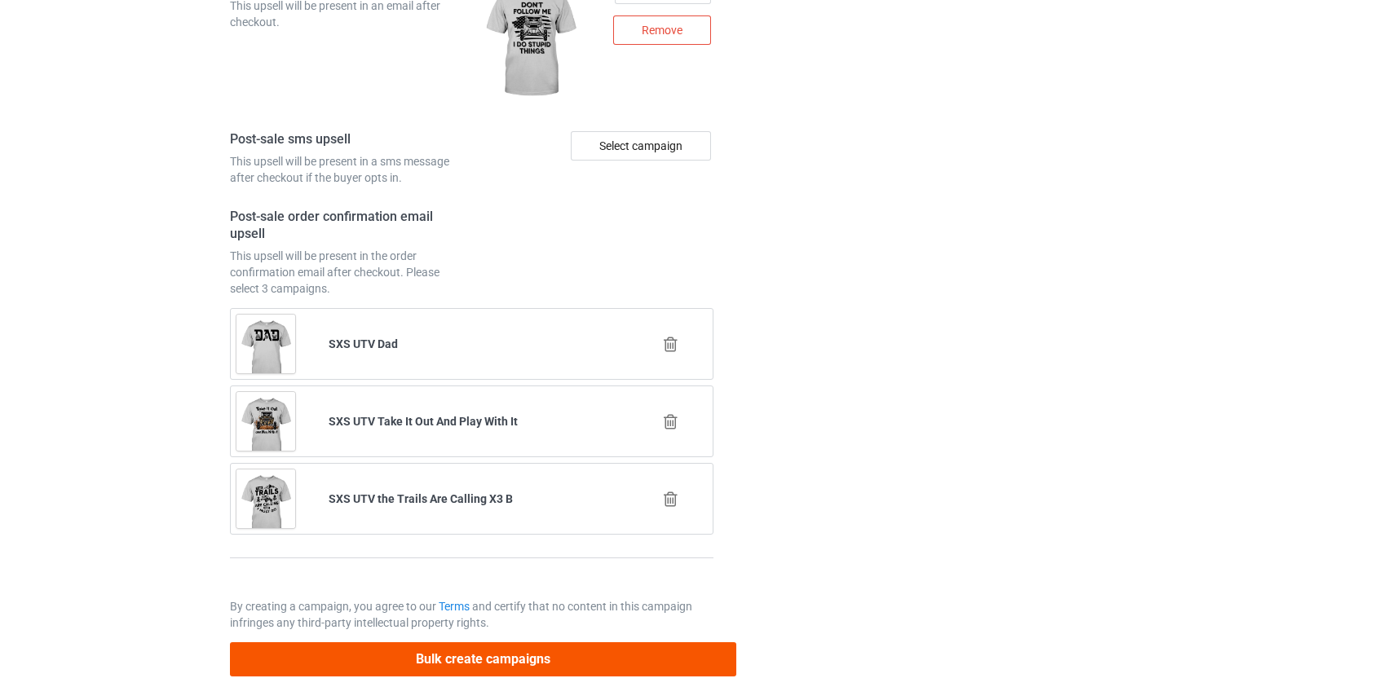
scroll to position [2308, 0]
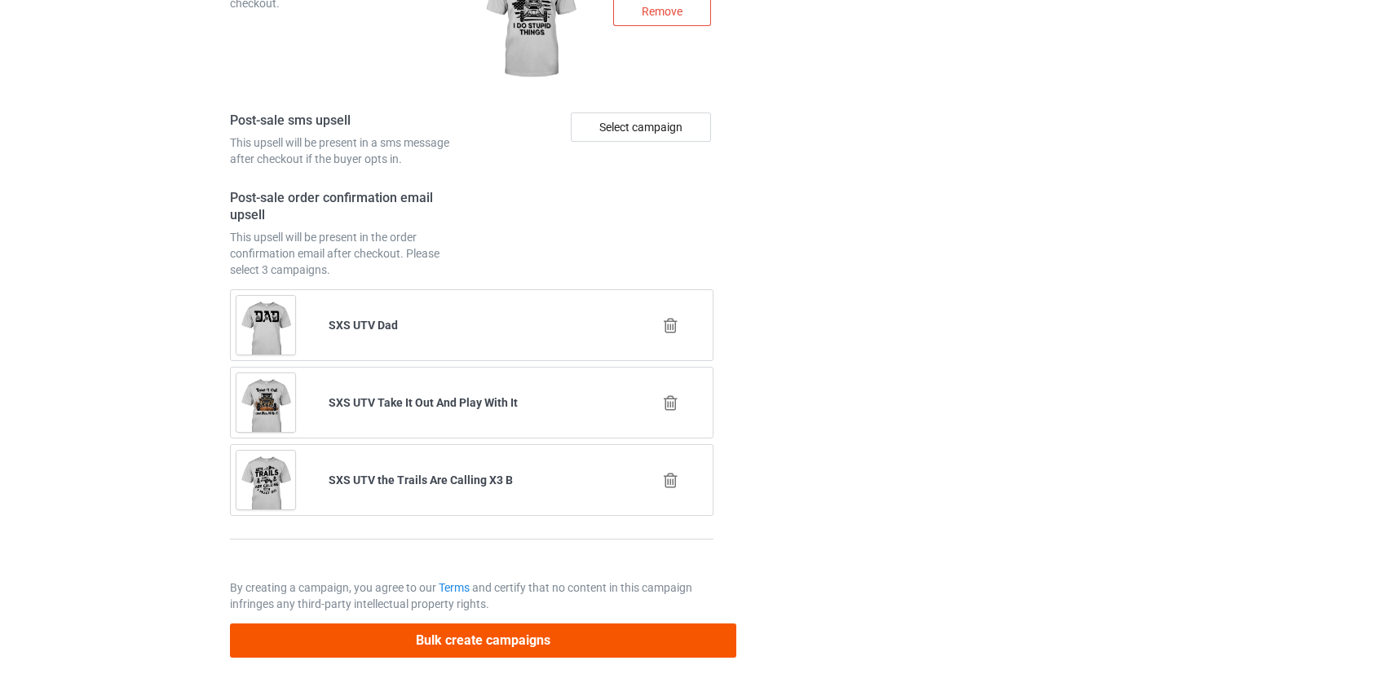
type input "SXS UTV Dead Tired But Still Riding Halloween"
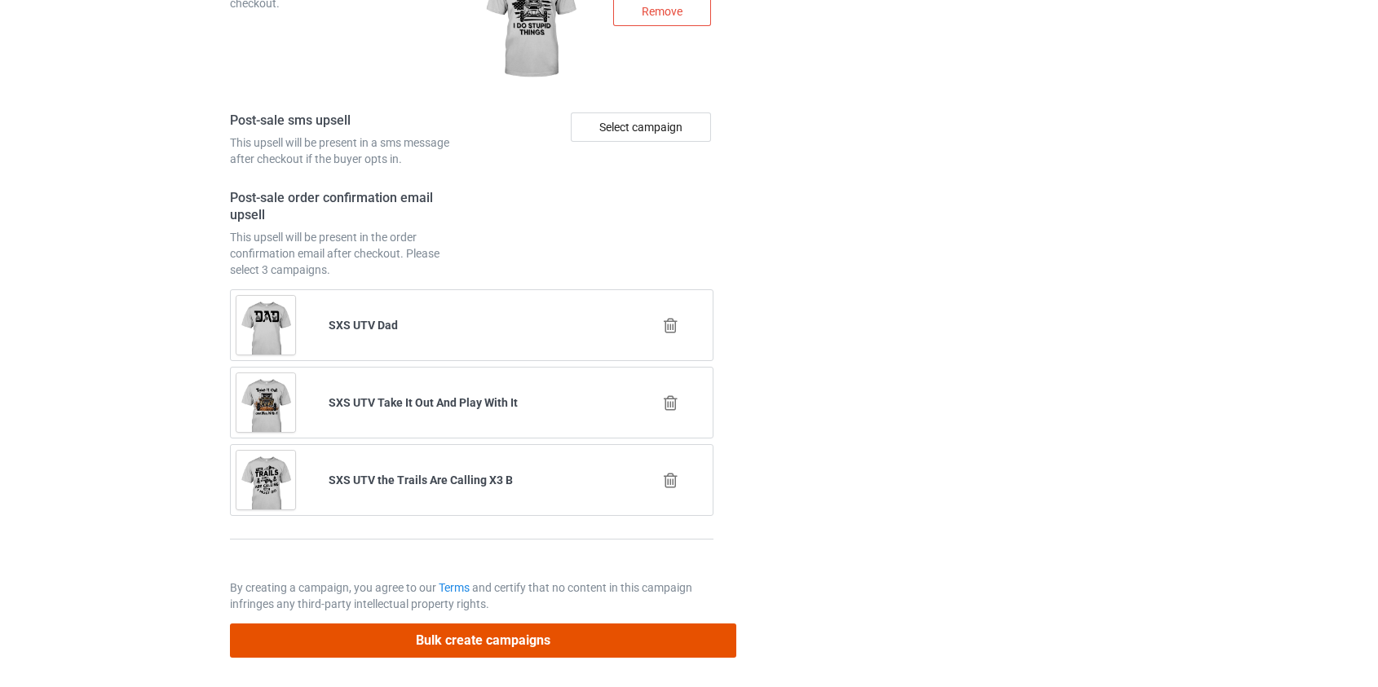
click at [466, 643] on button "Bulk create campaigns" at bounding box center [483, 640] width 507 height 33
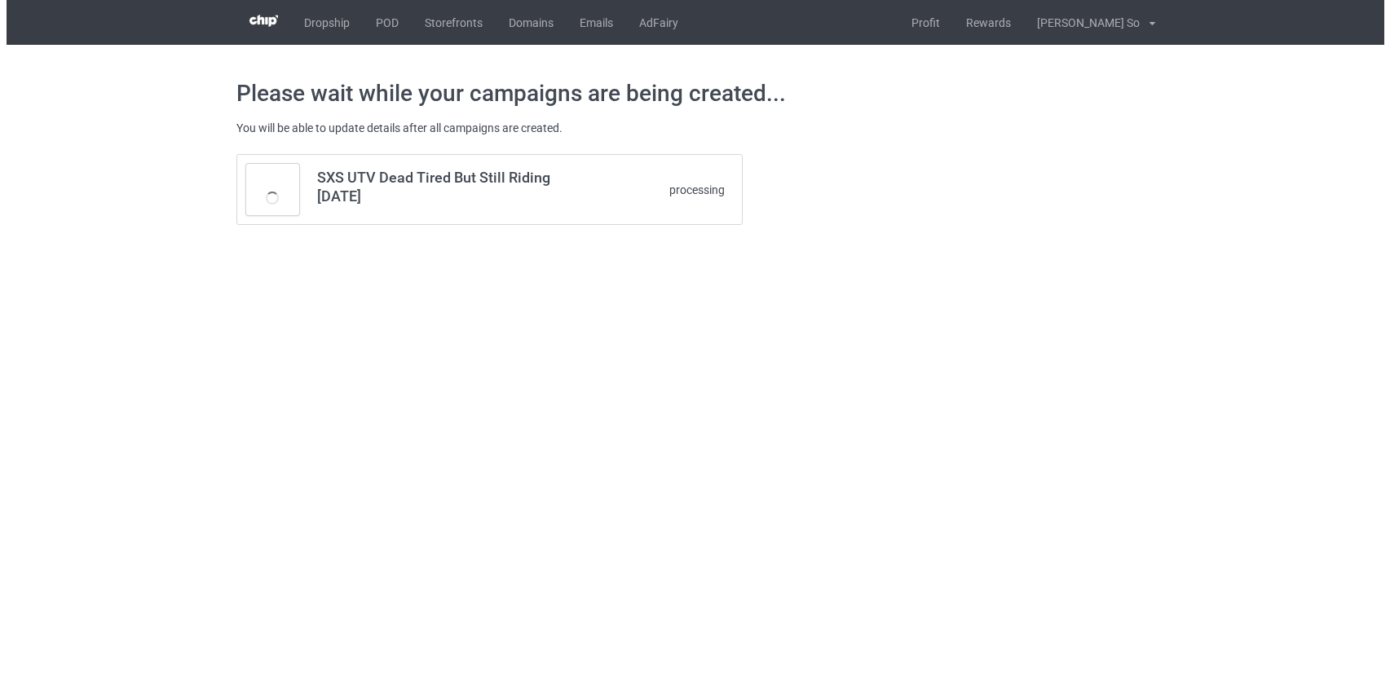
scroll to position [0, 0]
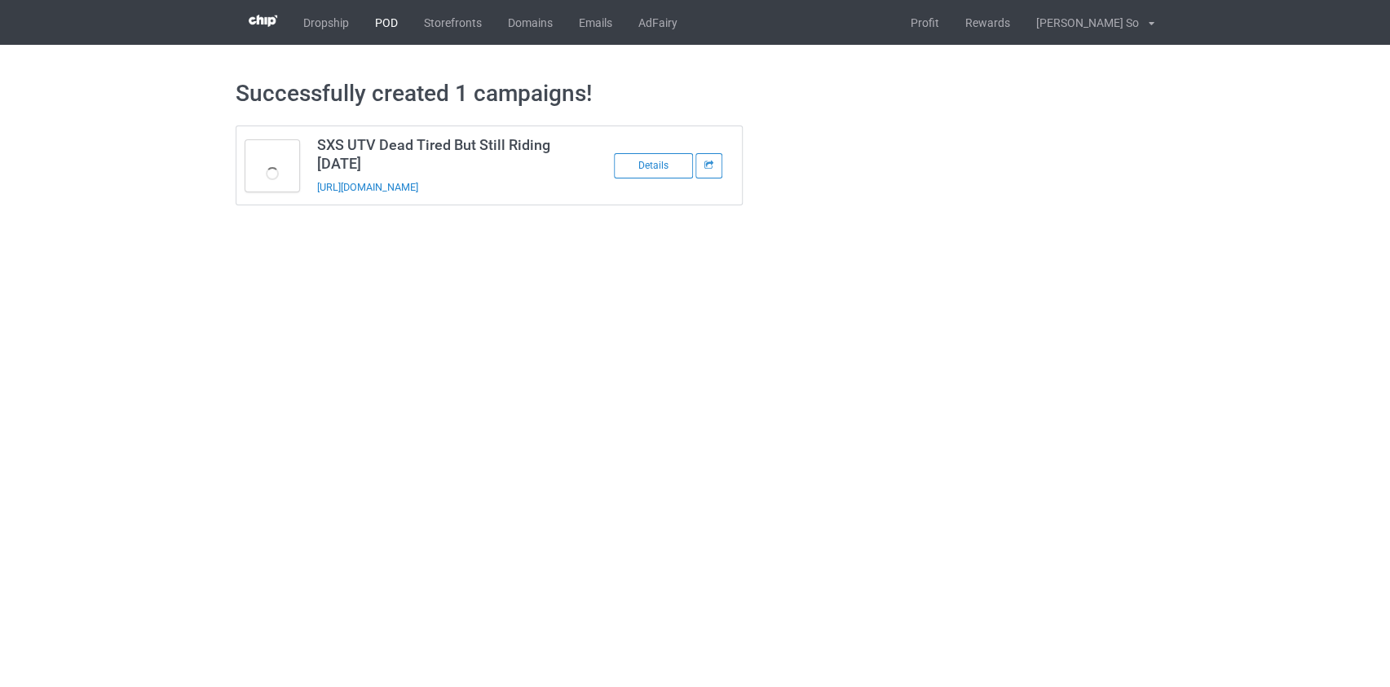
click at [381, 24] on link "POD" at bounding box center [386, 22] width 49 height 45
